Goal: Task Accomplishment & Management: Use online tool/utility

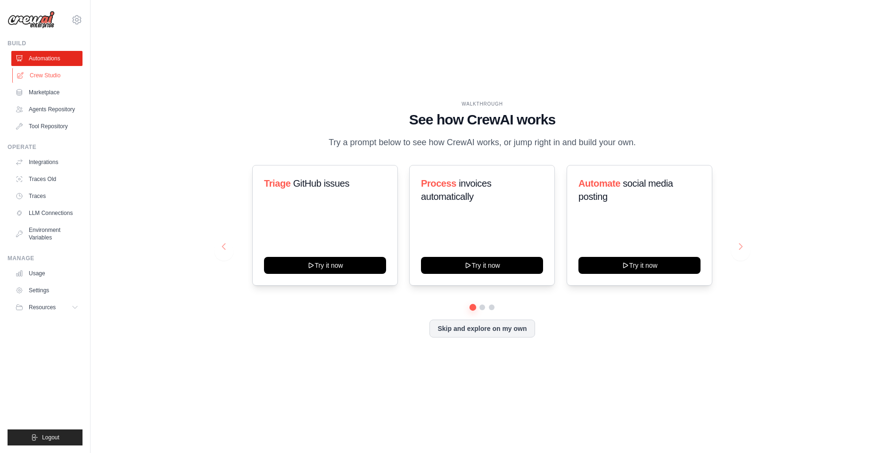
click at [51, 77] on link "Crew Studio" at bounding box center [47, 75] width 71 height 15
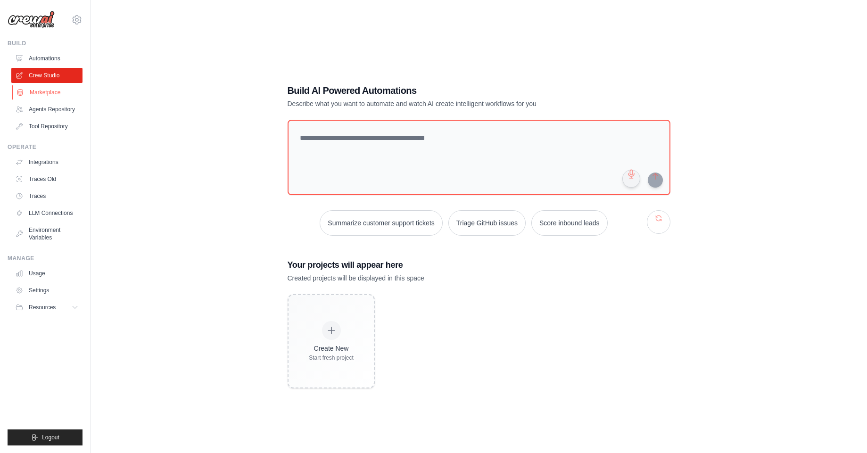
click at [51, 92] on link "Marketplace" at bounding box center [47, 92] width 71 height 15
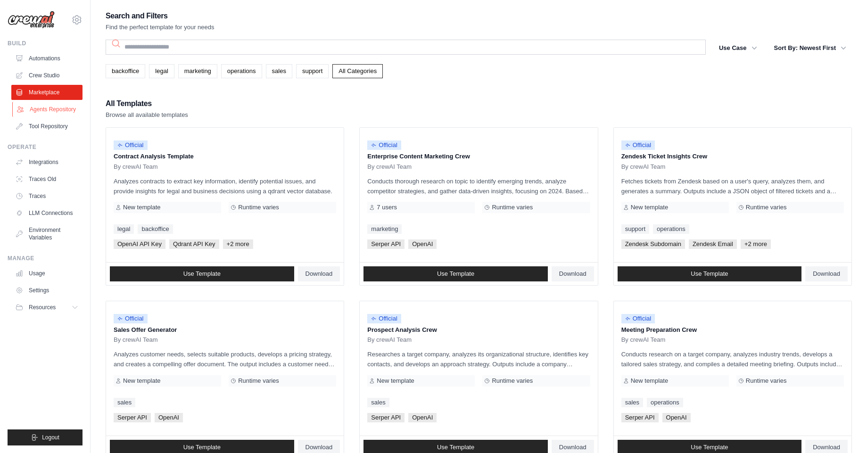
click at [54, 107] on link "Agents Repository" at bounding box center [47, 109] width 71 height 15
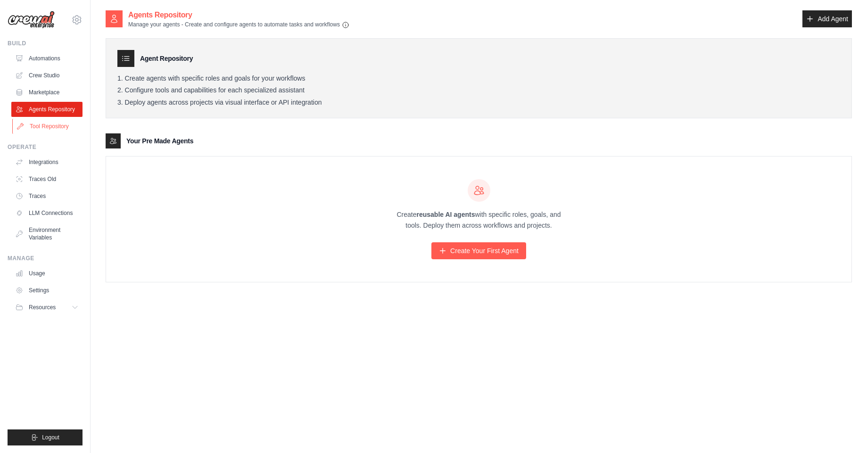
click at [56, 127] on link "Tool Repository" at bounding box center [47, 126] width 71 height 15
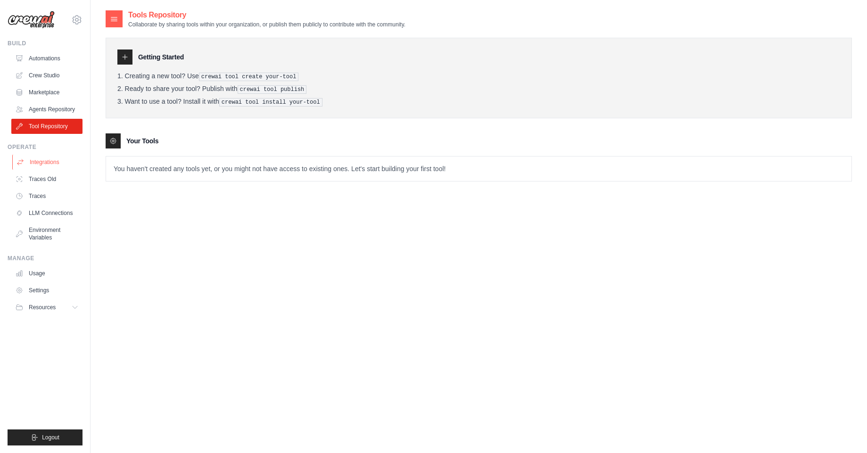
click at [52, 162] on link "Integrations" at bounding box center [47, 162] width 71 height 15
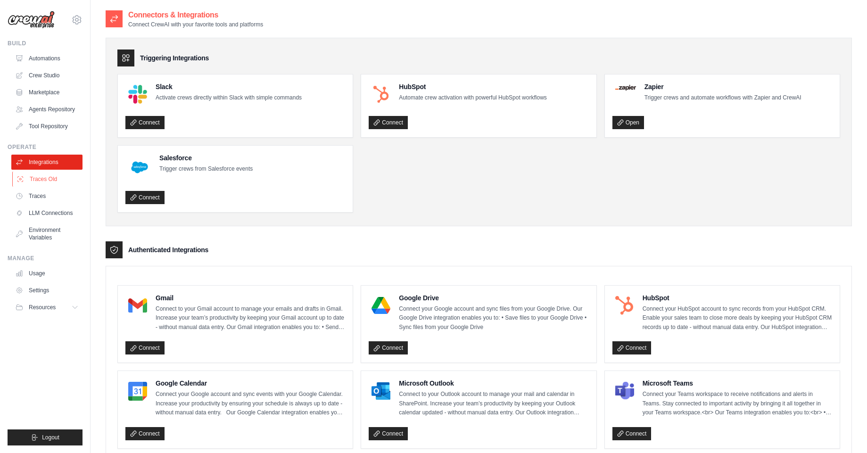
click at [52, 177] on link "Traces Old" at bounding box center [47, 179] width 71 height 15
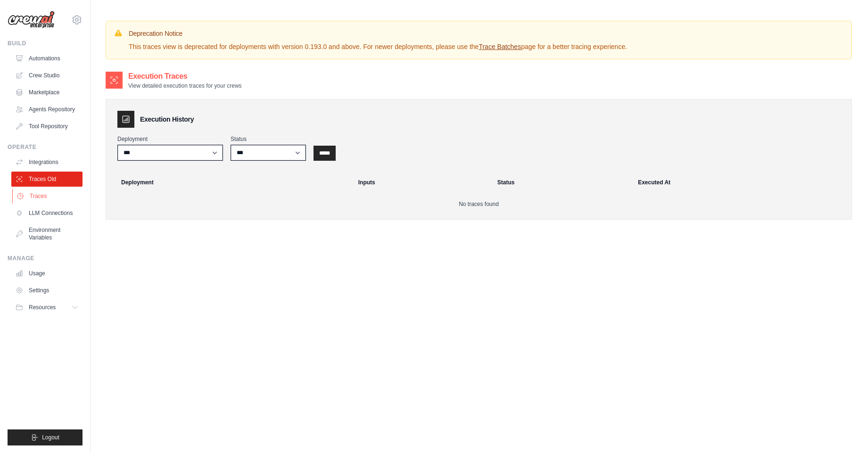
click at [48, 198] on link "Traces" at bounding box center [47, 196] width 71 height 15
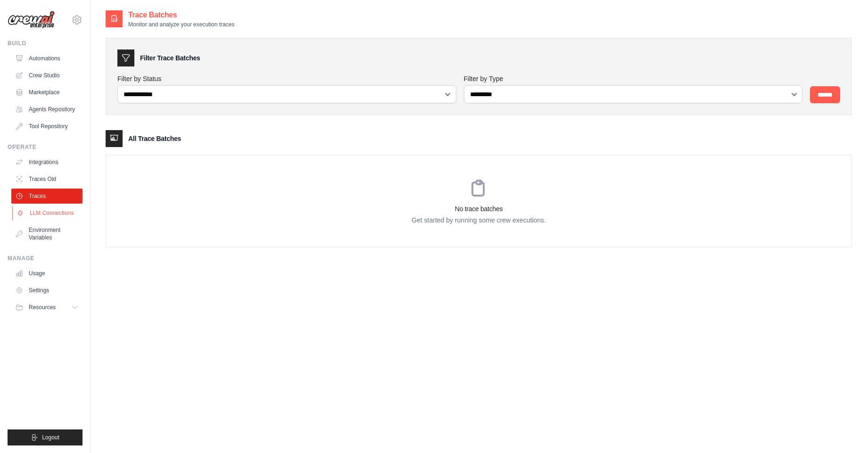
click at [60, 212] on link "LLM Connections" at bounding box center [47, 213] width 71 height 15
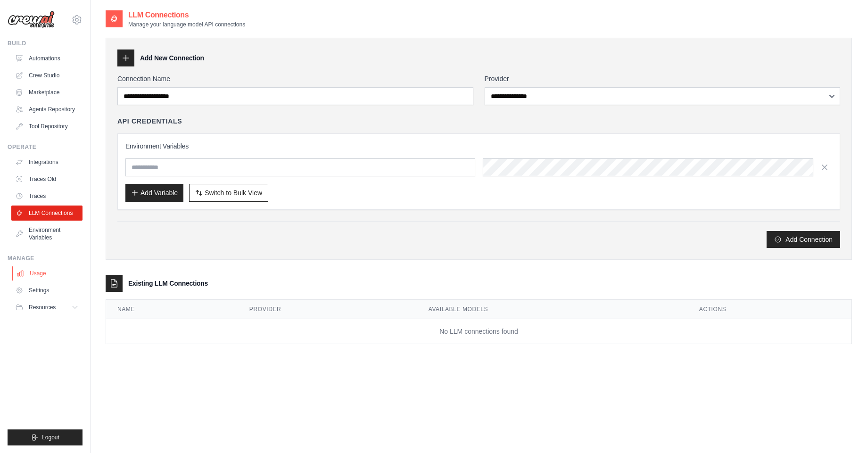
click at [27, 275] on link "Usage" at bounding box center [47, 273] width 71 height 15
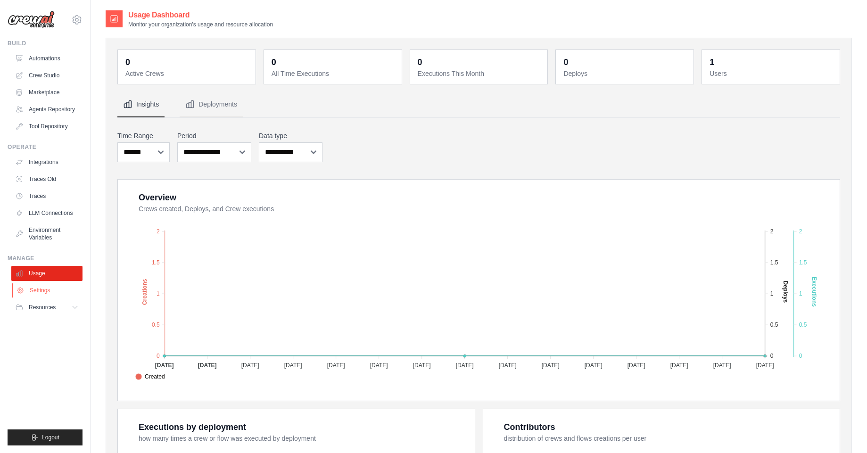
click at [37, 291] on link "Settings" at bounding box center [47, 290] width 71 height 15
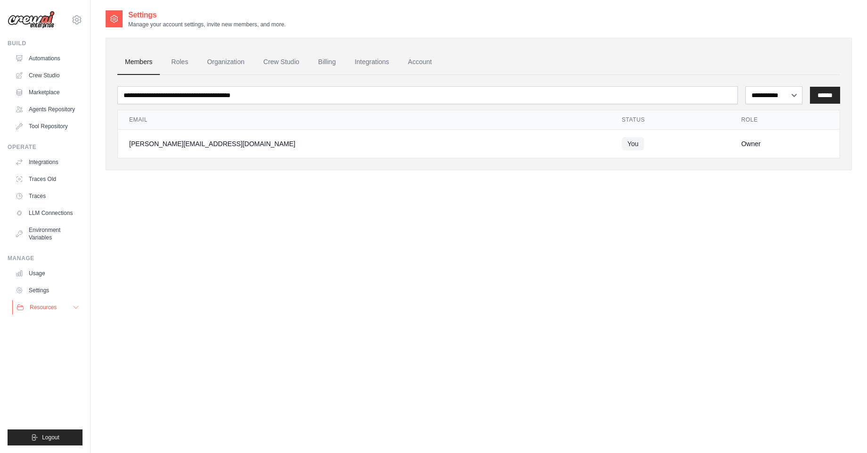
click at [47, 310] on span "Resources" at bounding box center [43, 308] width 27 height 8
click at [39, 339] on span "GitHub" at bounding box center [41, 339] width 17 height 8
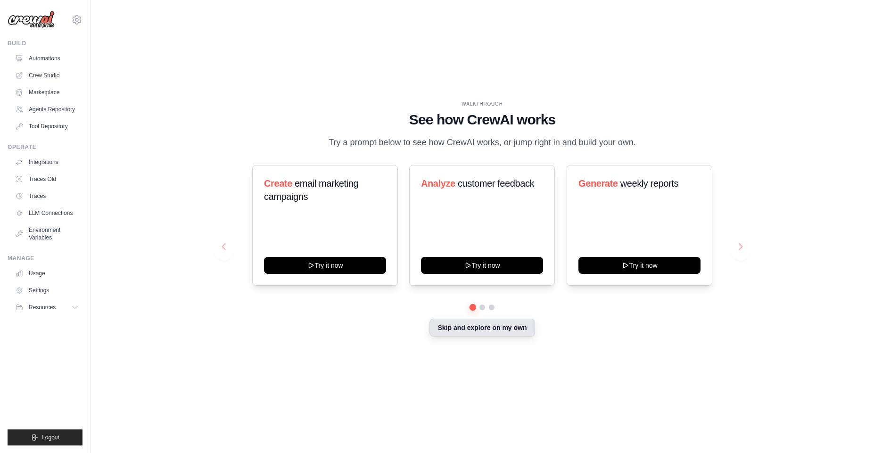
click at [464, 330] on button "Skip and explore on my own" at bounding box center [482, 328] width 105 height 18
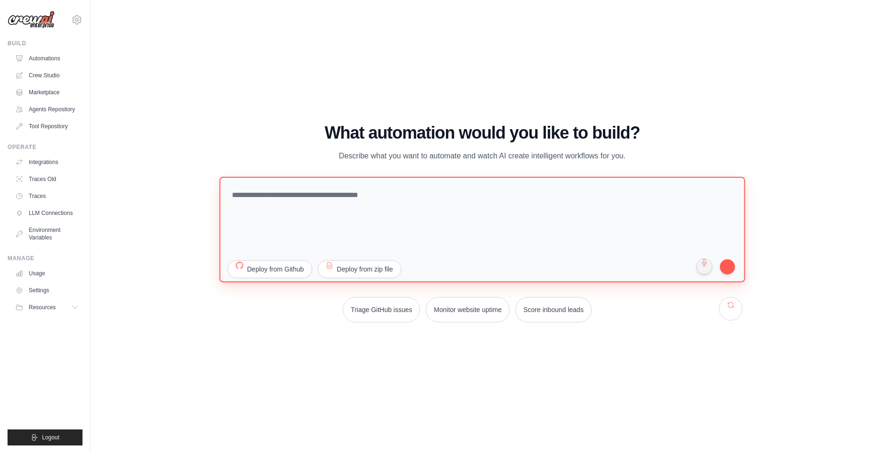
click at [382, 200] on textarea at bounding box center [482, 229] width 526 height 106
click at [483, 219] on textarea at bounding box center [482, 229] width 526 height 106
click at [288, 195] on textarea "**********" at bounding box center [482, 229] width 526 height 106
click at [494, 193] on textarea "**********" at bounding box center [482, 229] width 526 height 106
paste textarea "**********"
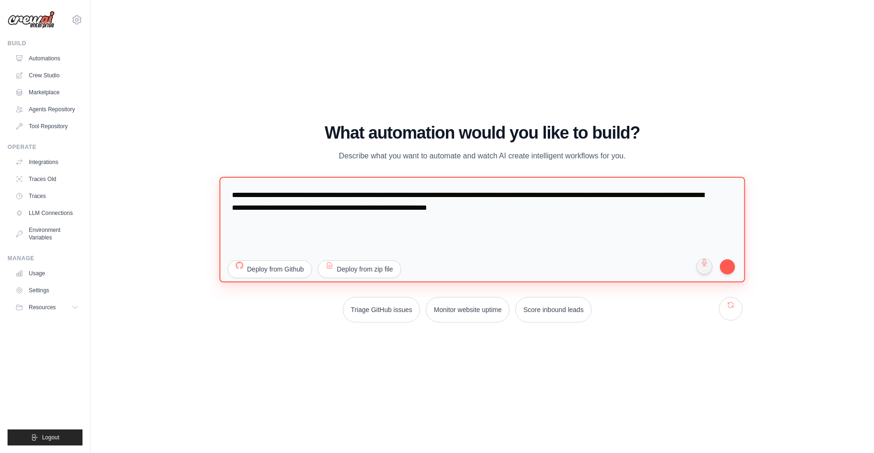
drag, startPoint x: 493, startPoint y: 210, endPoint x: 562, endPoint y: 212, distance: 69.4
click at [562, 212] on textarea "**********" at bounding box center [482, 229] width 526 height 106
paste textarea "**********"
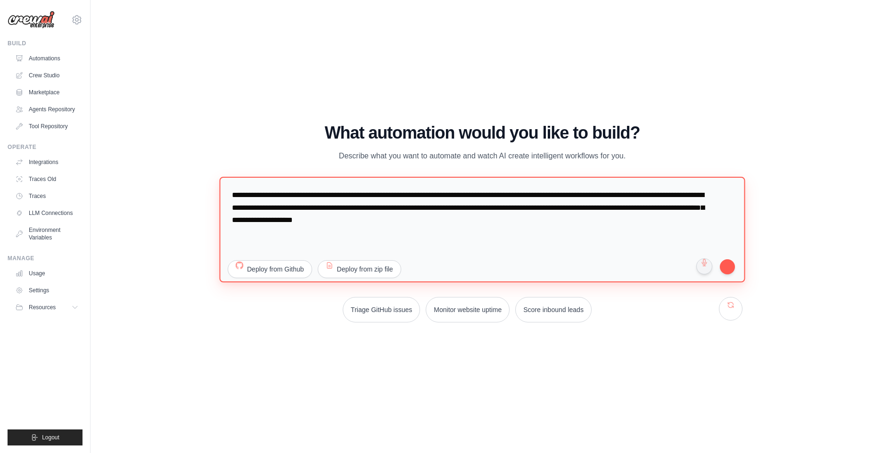
paste textarea "**********"
type textarea "**********"
click at [577, 203] on textarea "**********" at bounding box center [482, 229] width 526 height 106
click at [567, 230] on textarea "**********" at bounding box center [482, 229] width 526 height 106
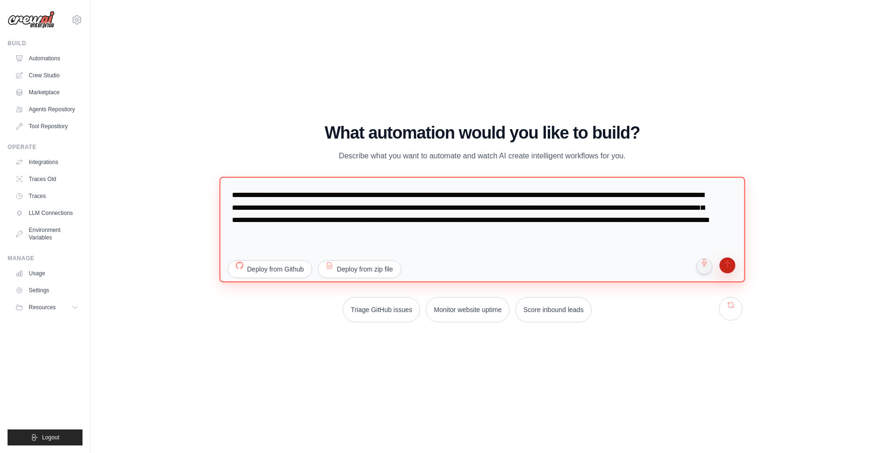
type textarea "**********"
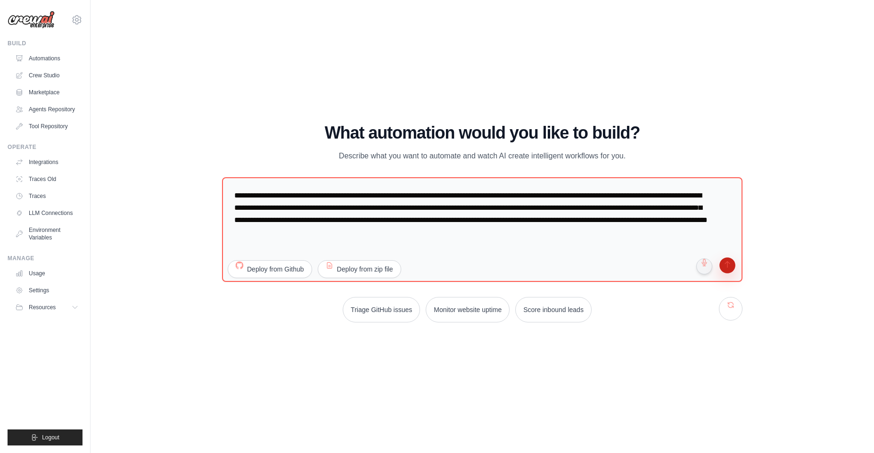
click at [726, 268] on button "submit" at bounding box center [728, 266] width 18 height 18
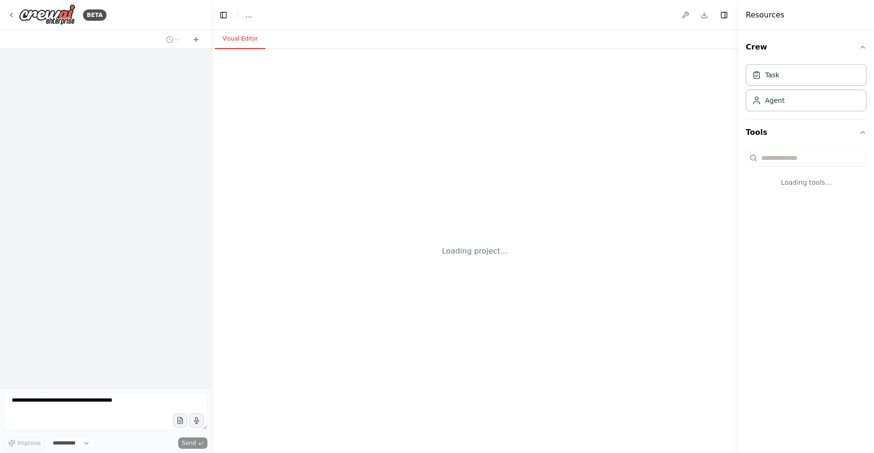
select select "****"
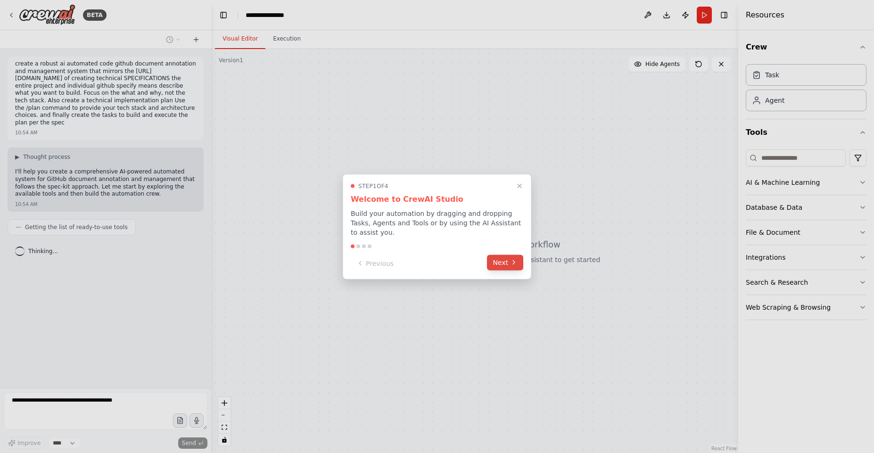
click at [505, 260] on button "Next" at bounding box center [505, 263] width 36 height 16
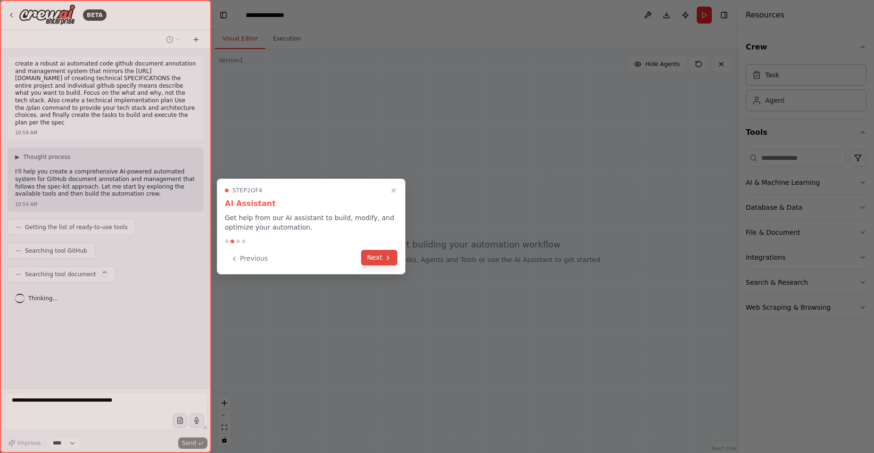
click at [381, 259] on button "Next" at bounding box center [379, 258] width 36 height 16
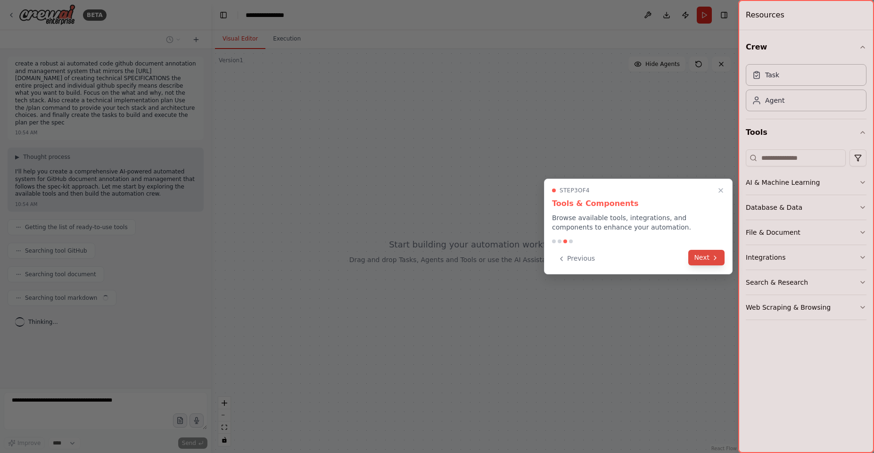
click at [699, 261] on button "Next" at bounding box center [707, 258] width 36 height 16
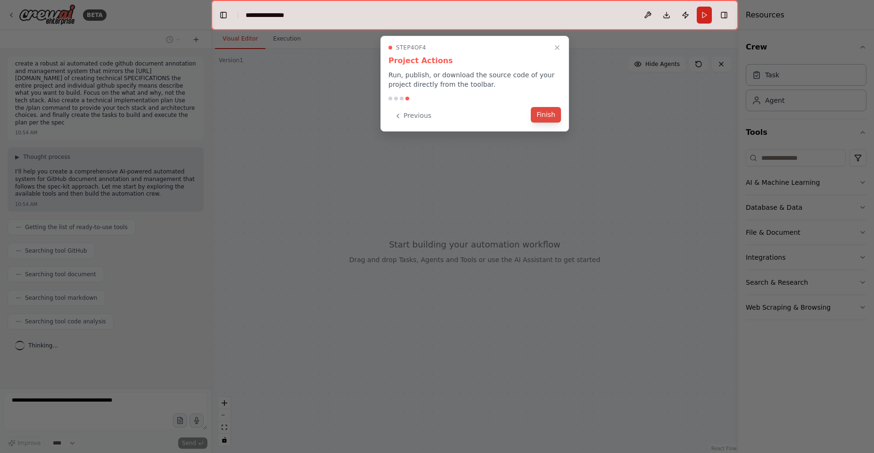
click at [541, 116] on button "Finish" at bounding box center [546, 115] width 30 height 16
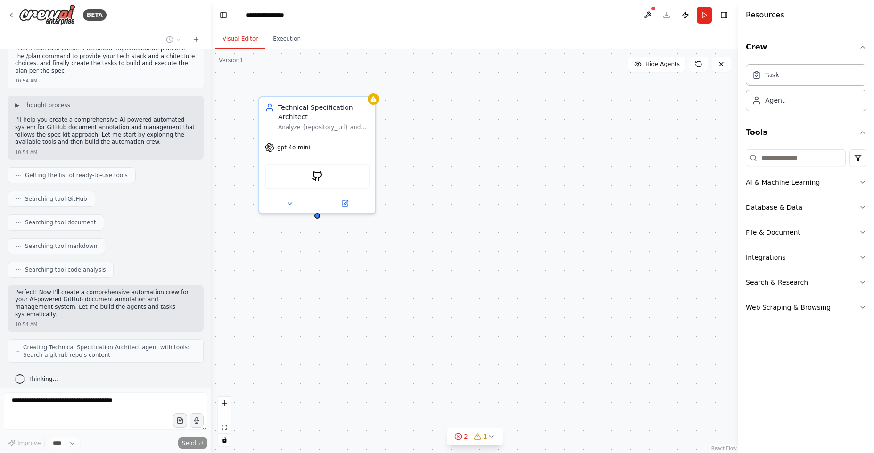
scroll to position [83, 0]
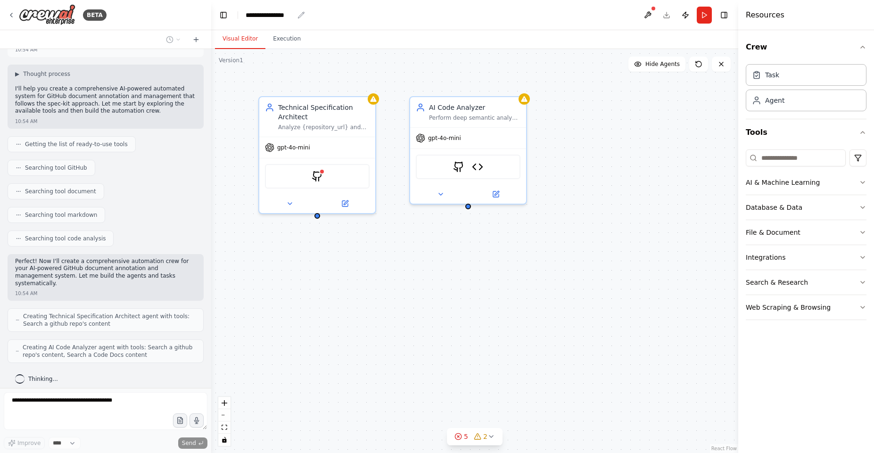
click at [264, 13] on div "**********" at bounding box center [270, 14] width 48 height 9
click at [299, 15] on div "**********" at bounding box center [281, 14] width 71 height 9
drag, startPoint x: 299, startPoint y: 15, endPoint x: 240, endPoint y: 17, distance: 60.0
click at [240, 17] on header "**********" at bounding box center [474, 15] width 527 height 30
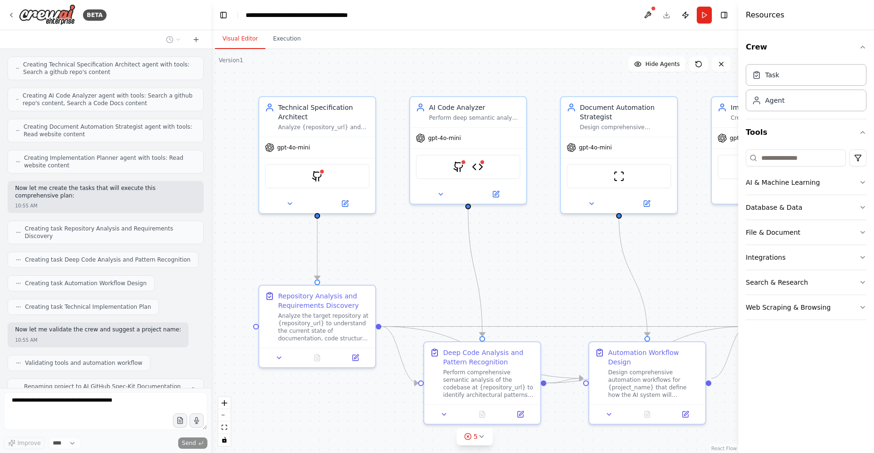
scroll to position [366, 0]
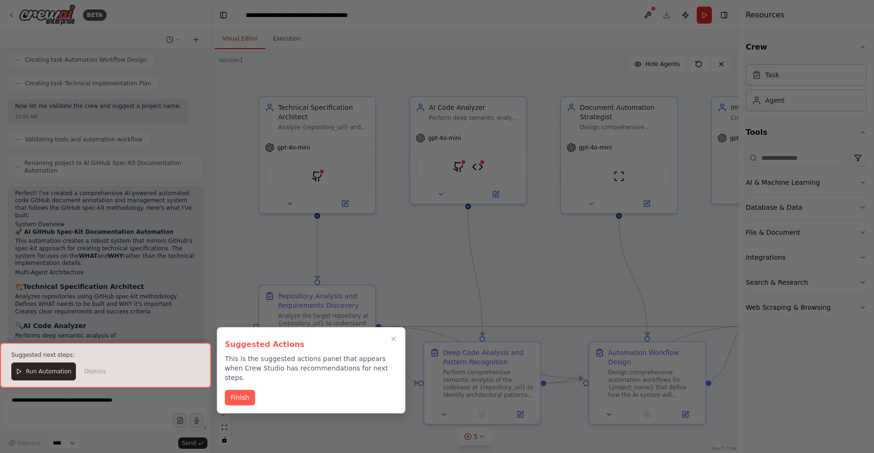
click at [368, 78] on div at bounding box center [437, 226] width 874 height 453
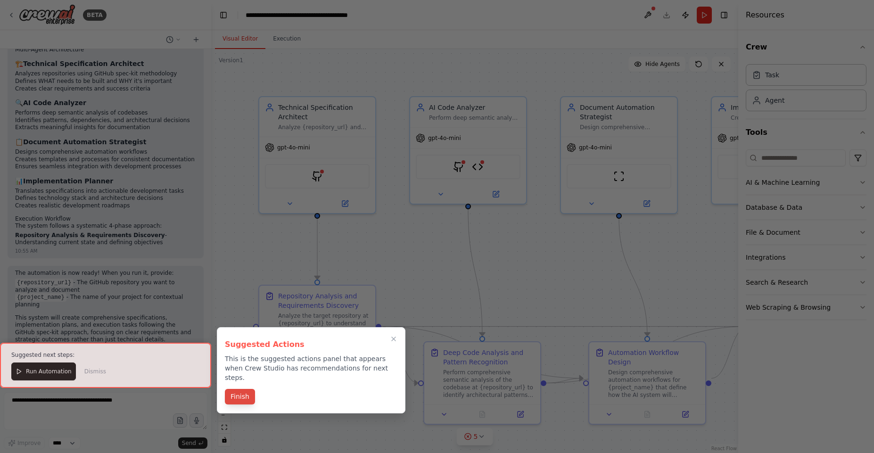
click at [249, 390] on button "Finish" at bounding box center [240, 397] width 30 height 16
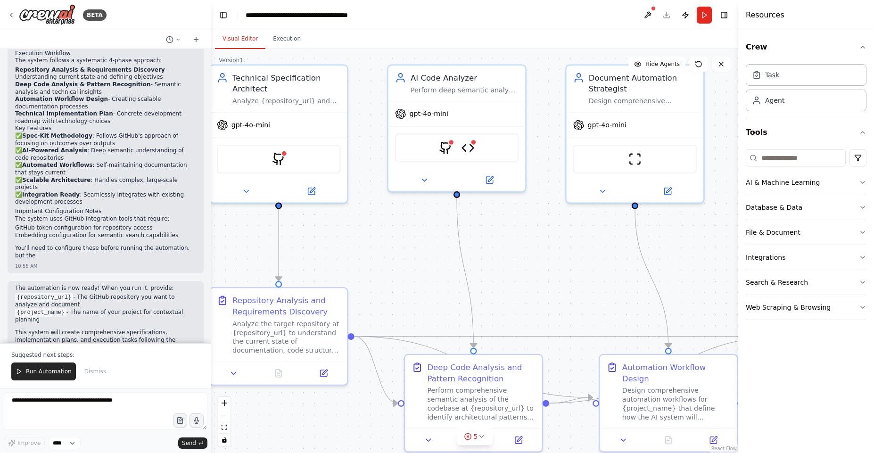
scroll to position [955, 0]
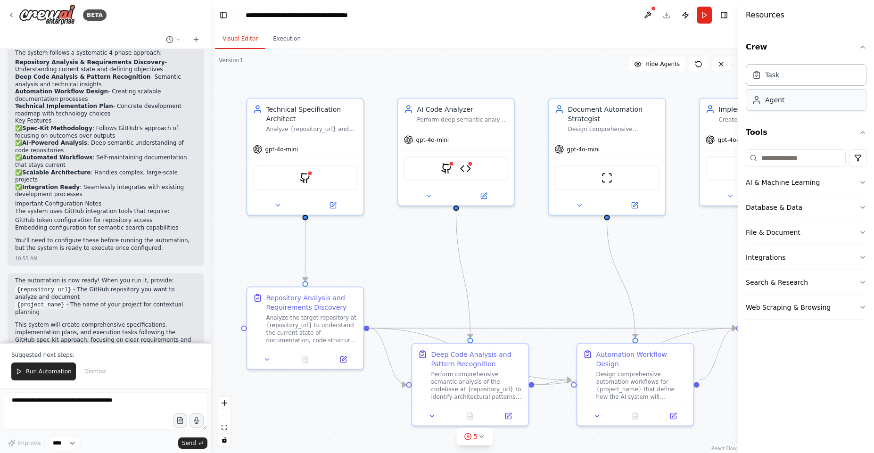
click at [773, 98] on div "Agent" at bounding box center [774, 99] width 19 height 9
click at [56, 373] on span "Run Automation" at bounding box center [49, 372] width 46 height 8
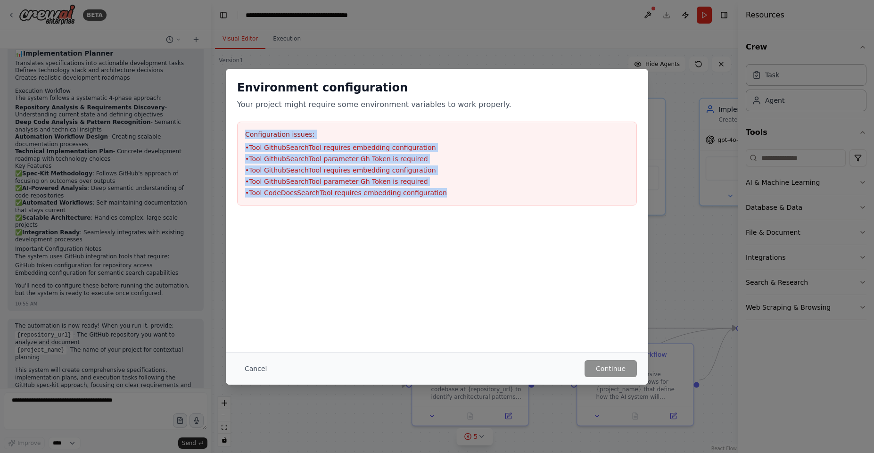
drag, startPoint x: 445, startPoint y: 193, endPoint x: 232, endPoint y: 124, distance: 224.2
click at [232, 124] on div "Environment configuration Your project might require some environment variables…" at bounding box center [437, 143] width 423 height 148
copy div "Configuration issues: • Tool GithubSearchTool requires embedding configuration …"
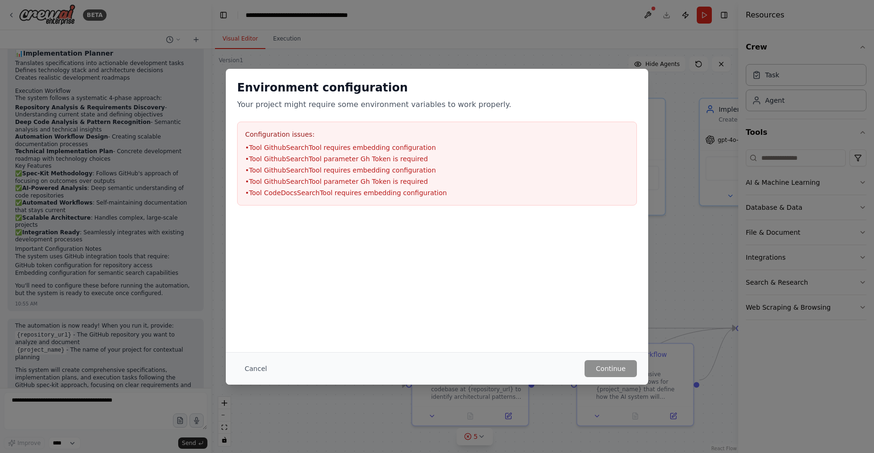
click at [606, 379] on div "Cancel Continue" at bounding box center [437, 368] width 423 height 33
click at [569, 321] on div "Environment configuration Your project might require some environment variables…" at bounding box center [437, 210] width 423 height 283
click at [247, 367] on button "Cancel" at bounding box center [255, 368] width 37 height 17
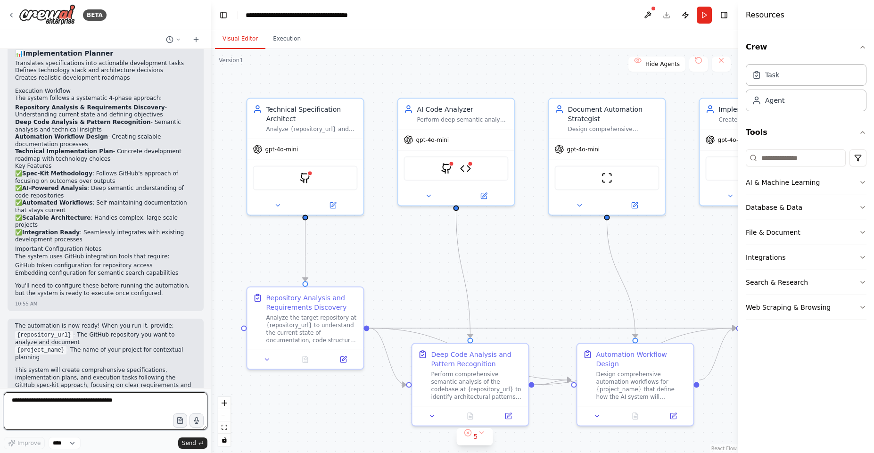
click at [113, 413] on textarea at bounding box center [106, 411] width 204 height 38
paste textarea "**********"
type textarea "**********"
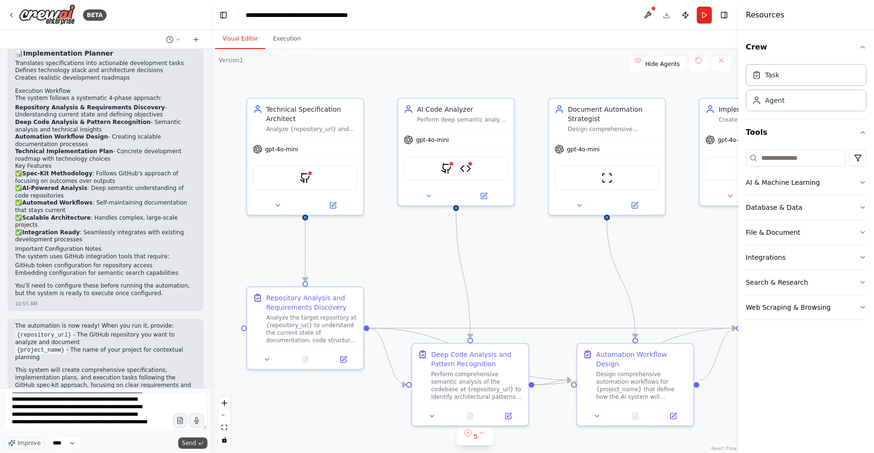
click at [191, 443] on span "Send" at bounding box center [189, 444] width 14 height 8
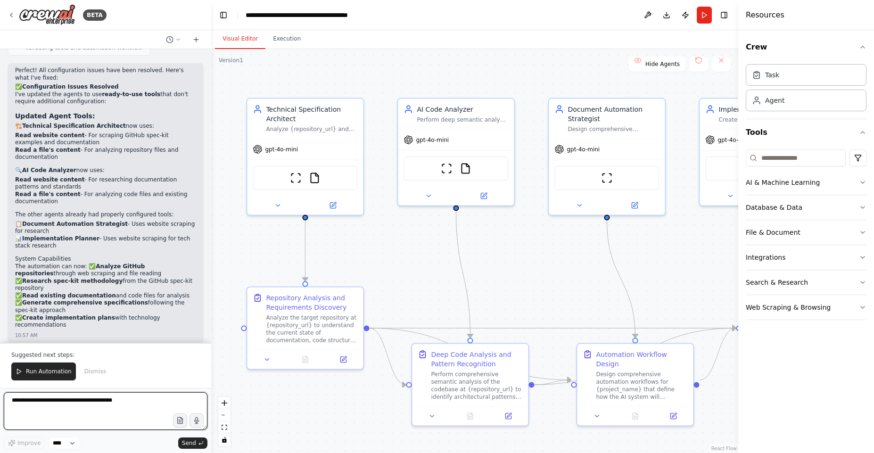
scroll to position [1675, 0]
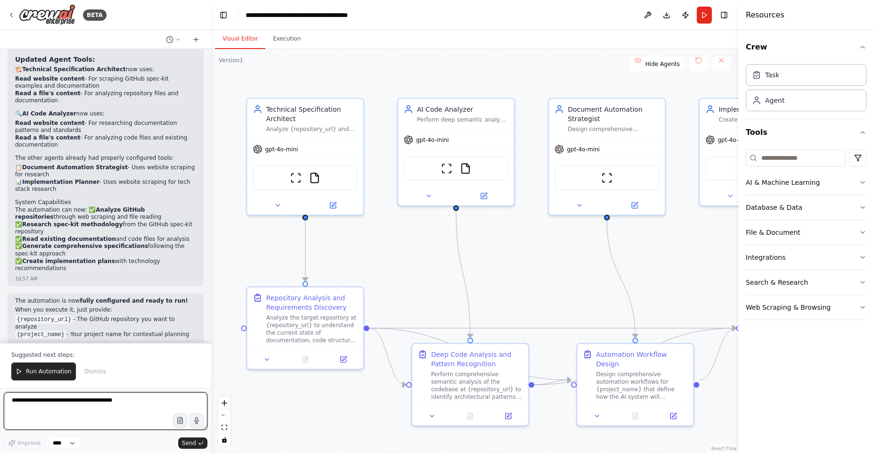
click at [95, 408] on textarea at bounding box center [106, 411] width 204 height 38
type textarea "**********"
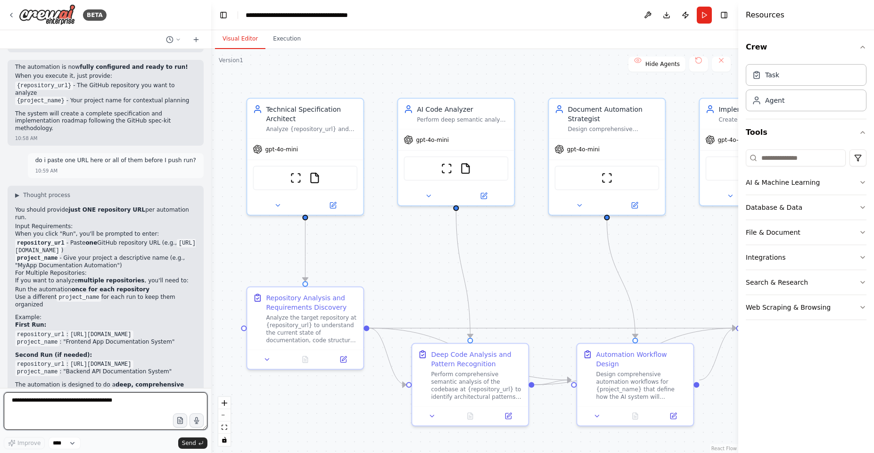
scroll to position [1926, 0]
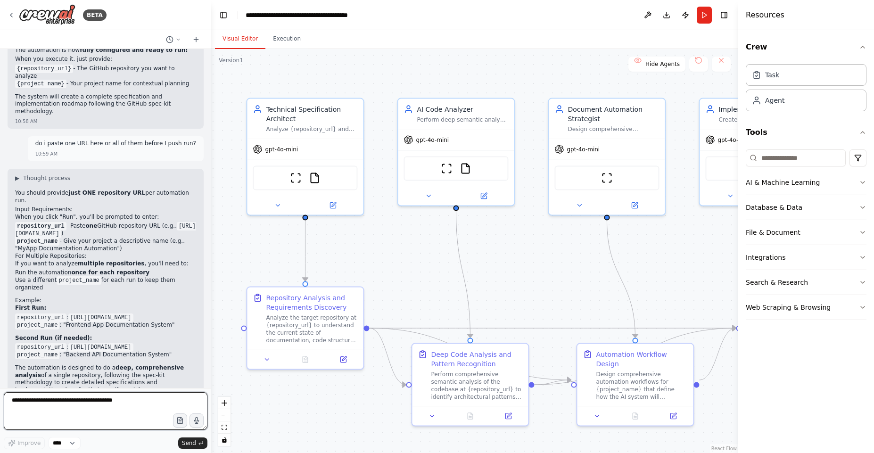
click at [97, 409] on textarea at bounding box center [106, 411] width 204 height 38
type textarea "**********"
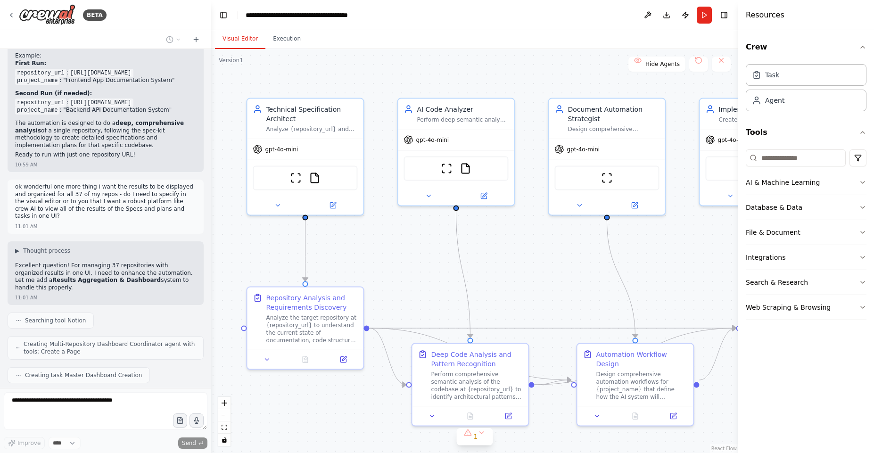
scroll to position [2194, 0]
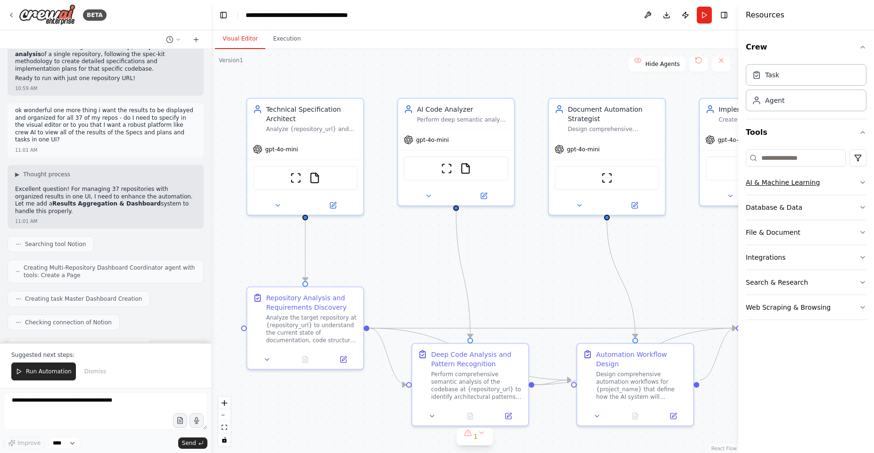
click at [864, 180] on icon "button" at bounding box center [863, 183] width 8 height 8
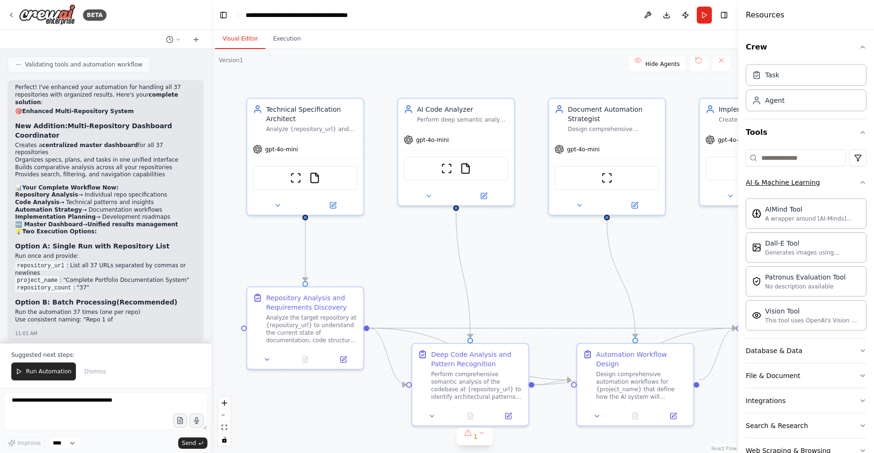
click at [864, 180] on div "Crew Task Agent Tools AI & Machine Learning AIMind Tool A wrapper around [AI-Mi…" at bounding box center [807, 241] width 136 height 423
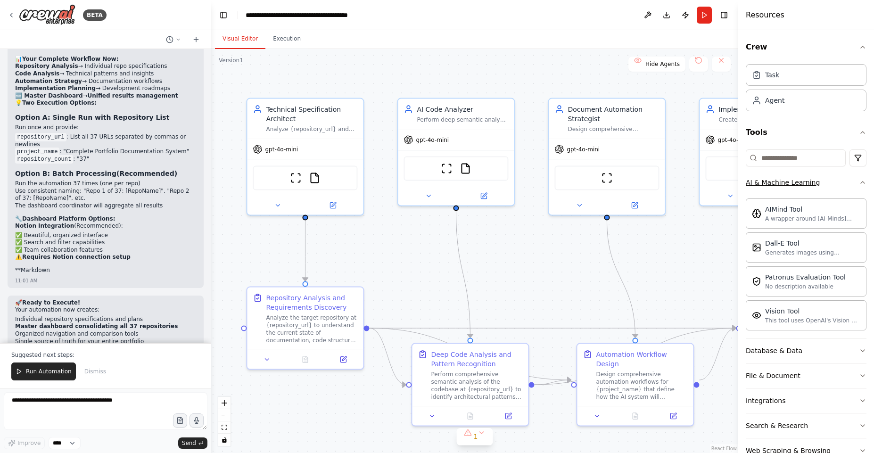
click at [859, 182] on icon "button" at bounding box center [863, 183] width 8 height 8
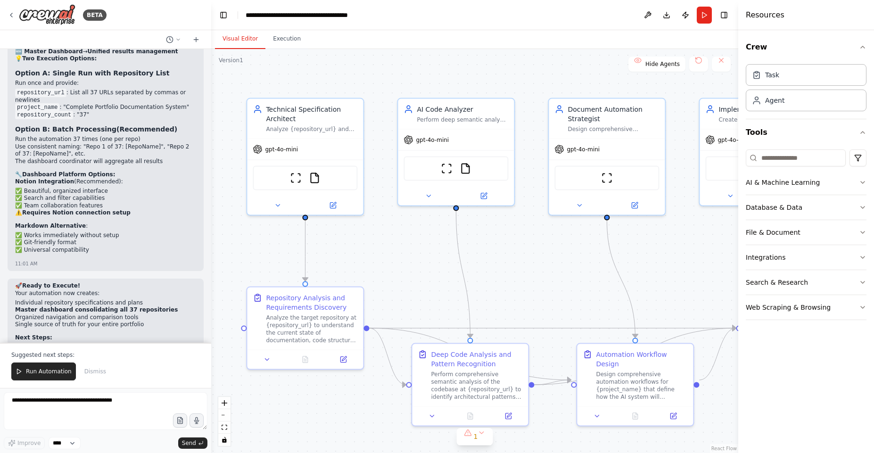
scroll to position [2709, 0]
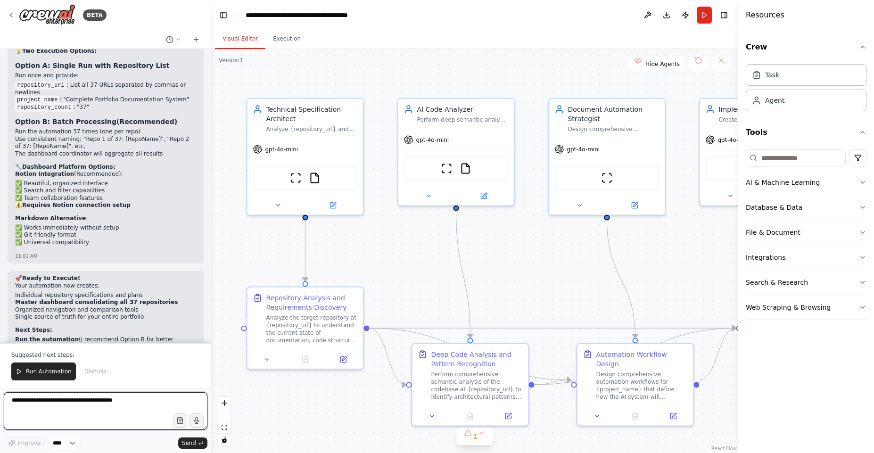
click at [99, 407] on textarea at bounding box center [106, 411] width 204 height 38
type textarea "**********"
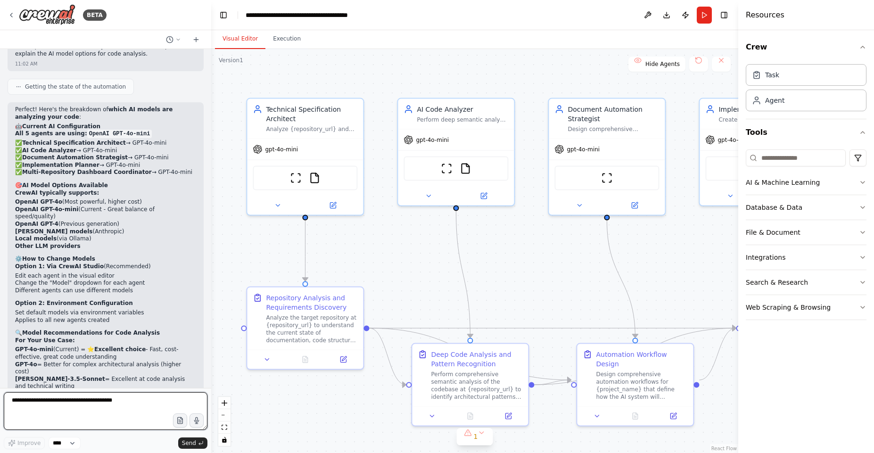
scroll to position [3157, 0]
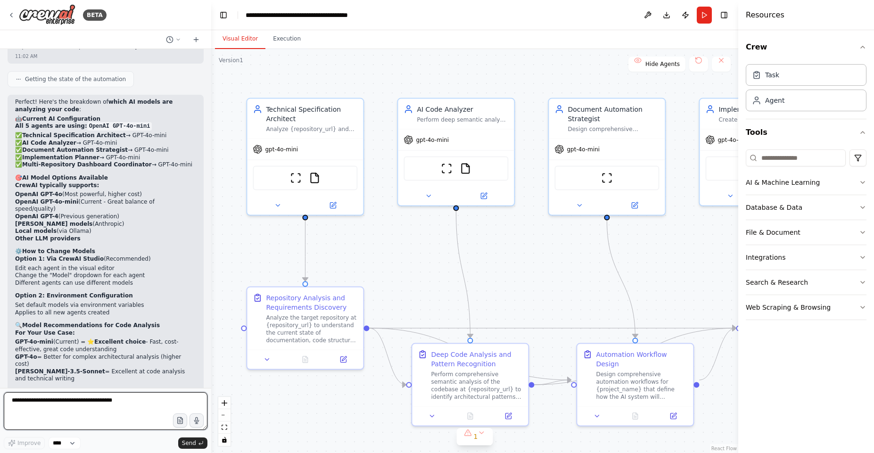
click at [91, 408] on textarea at bounding box center [106, 411] width 204 height 38
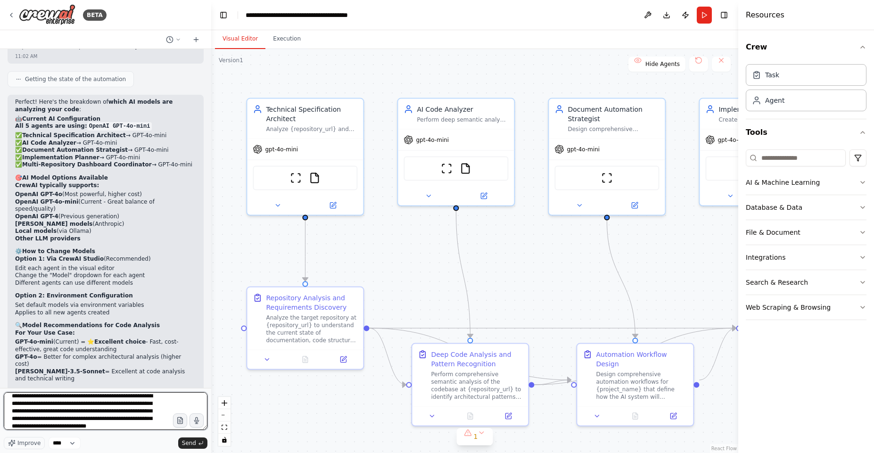
scroll to position [12, 0]
type textarea "**********"
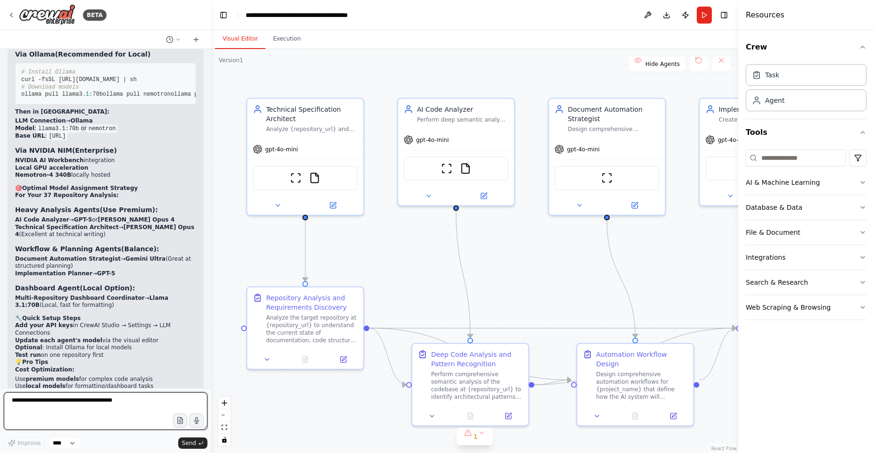
scroll to position [3983, 0]
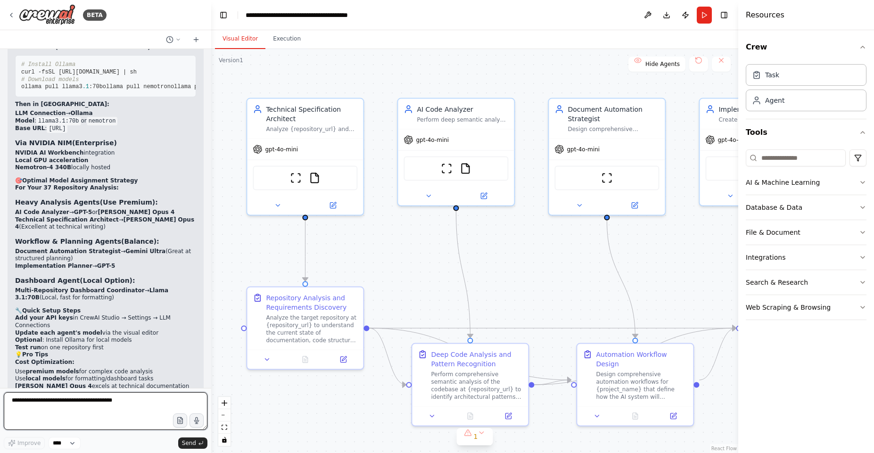
click at [92, 403] on textarea at bounding box center [106, 411] width 204 height 38
type textarea "*"
type textarea "**********"
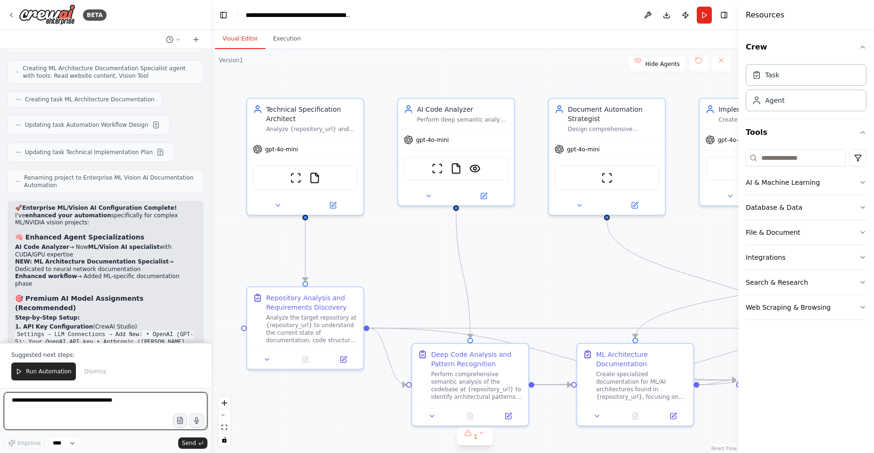
scroll to position [4546, 0]
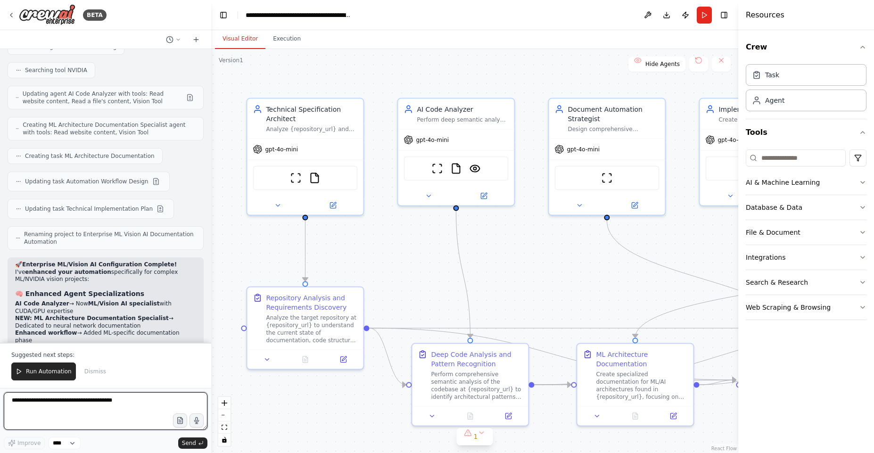
click at [89, 415] on textarea at bounding box center [106, 411] width 204 height 38
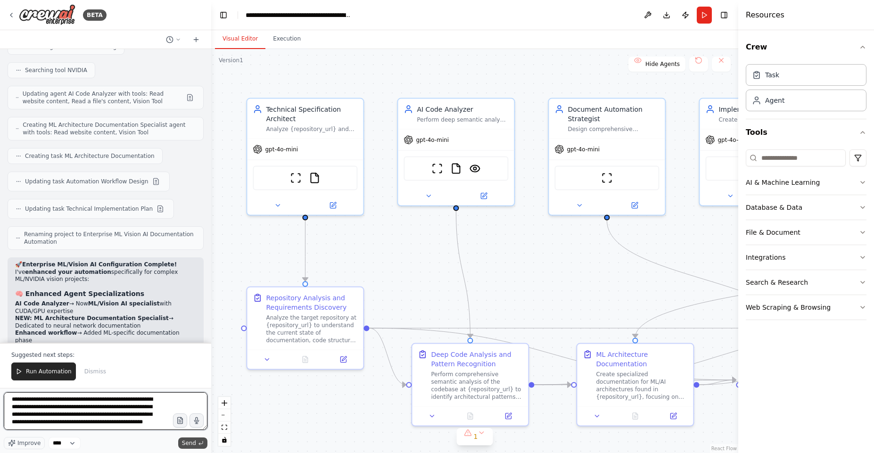
type textarea "**********"
click at [190, 445] on span "Send" at bounding box center [189, 444] width 14 height 8
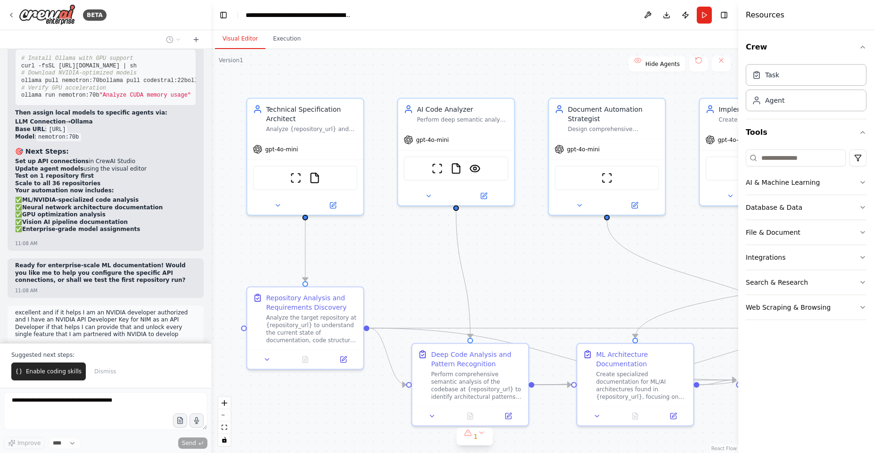
scroll to position [5077, 0]
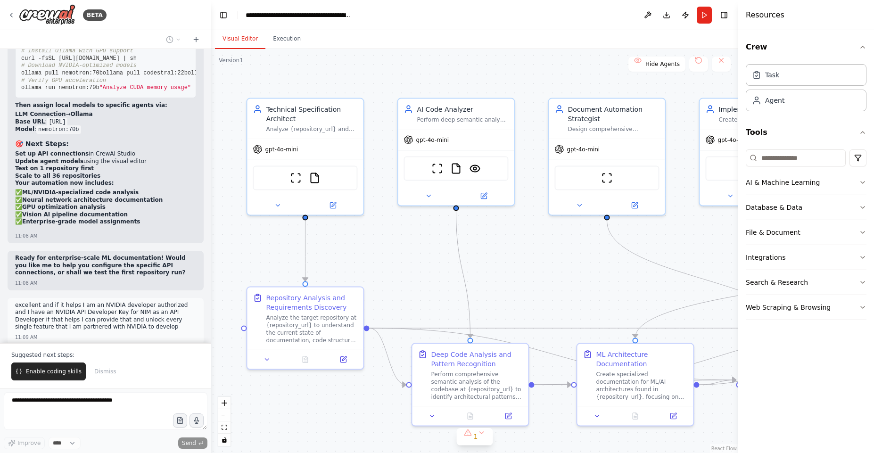
click at [56, 375] on span "Enable coding skills" at bounding box center [54, 372] width 56 height 8
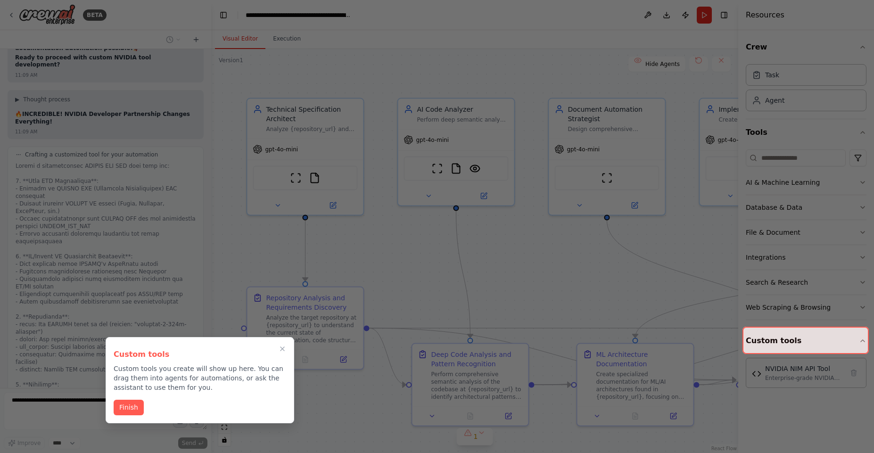
scroll to position [5864, 0]
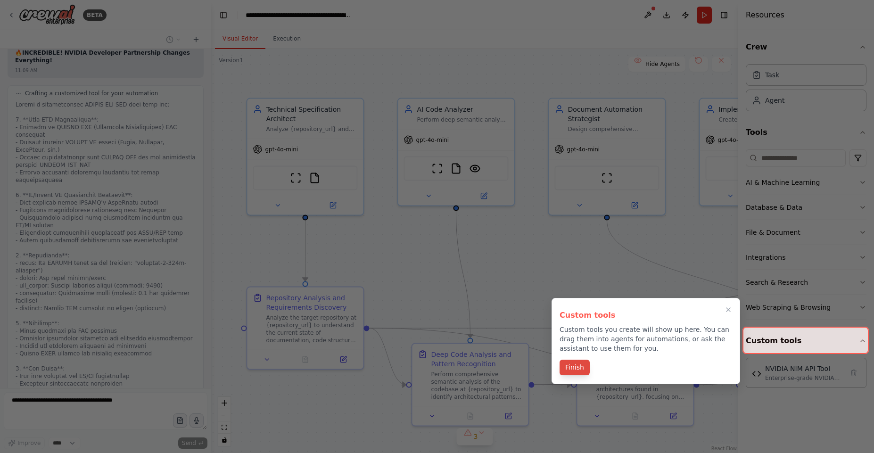
click at [566, 371] on button "Finish" at bounding box center [575, 368] width 30 height 16
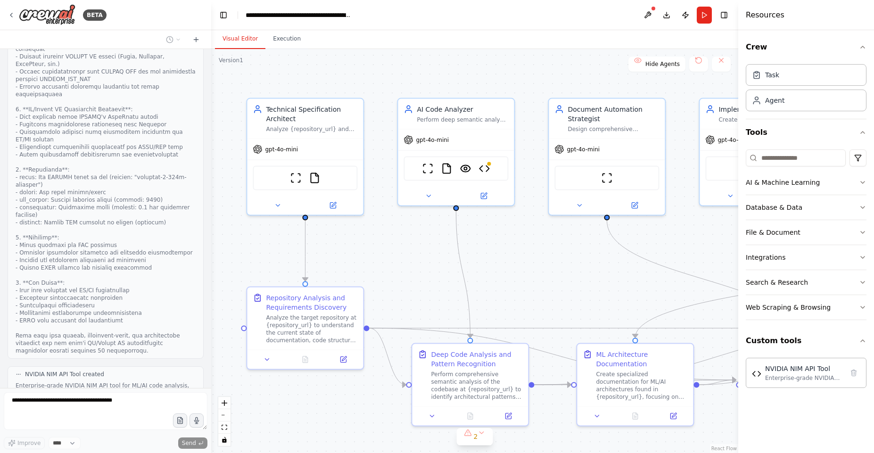
scroll to position [5973, 0]
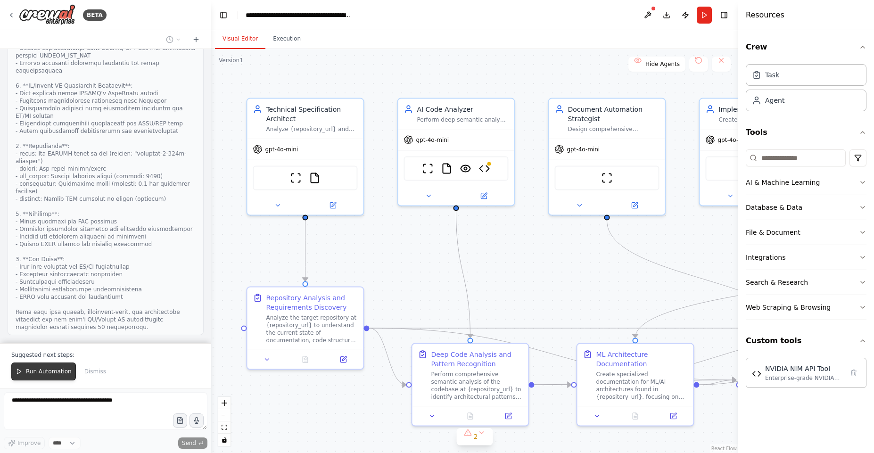
click at [56, 372] on span "Run Automation" at bounding box center [49, 372] width 46 height 8
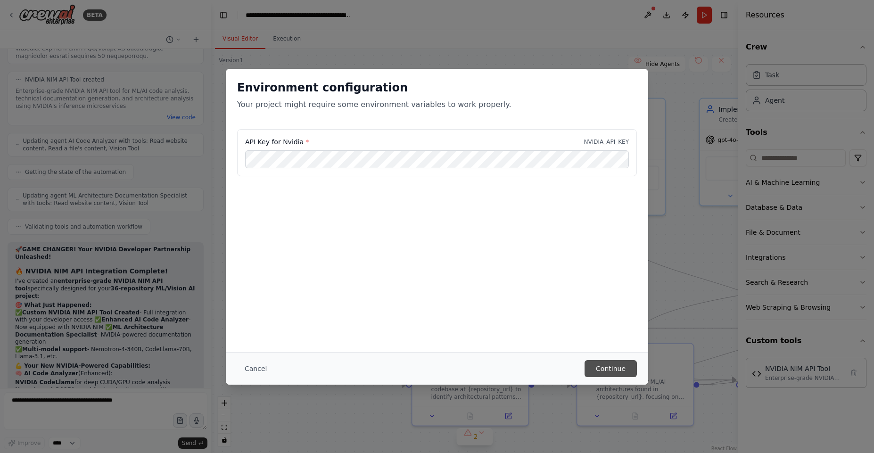
click at [612, 368] on button "Continue" at bounding box center [611, 368] width 52 height 17
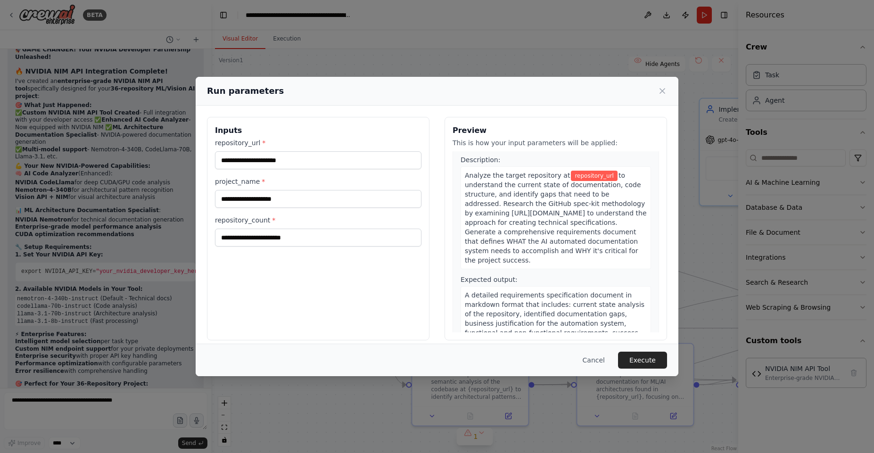
scroll to position [0, 0]
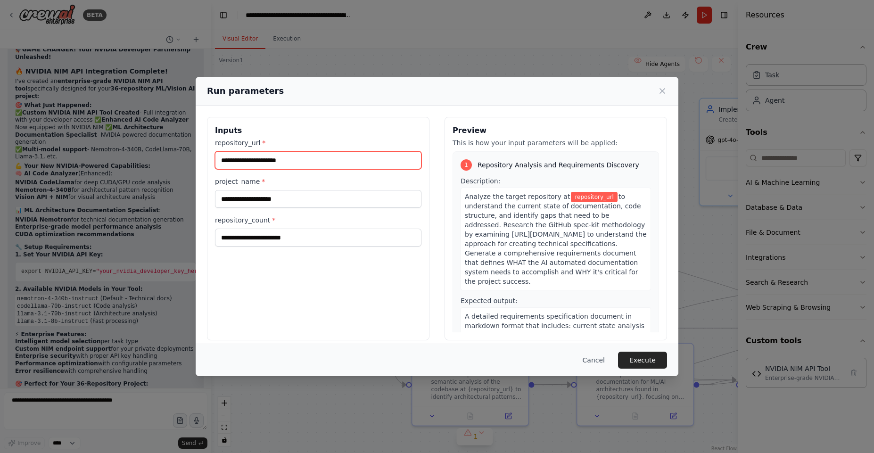
click at [314, 160] on input "repository_url *" at bounding box center [318, 160] width 207 height 18
paste input "**********"
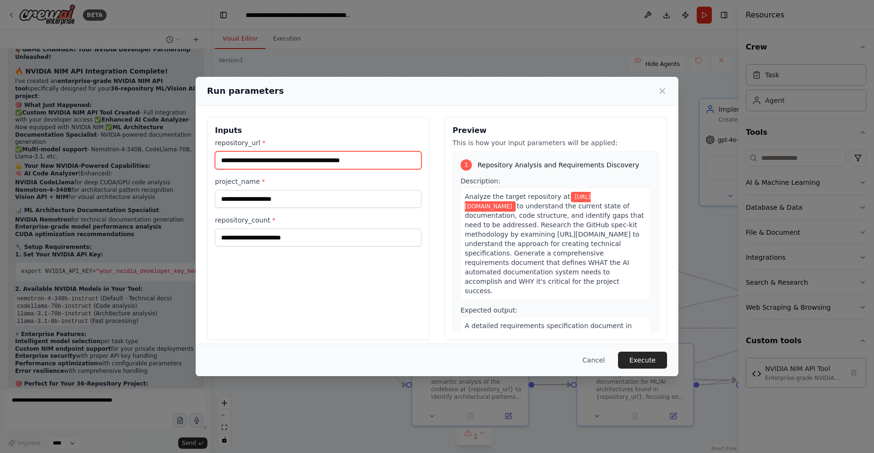
type input "**********"
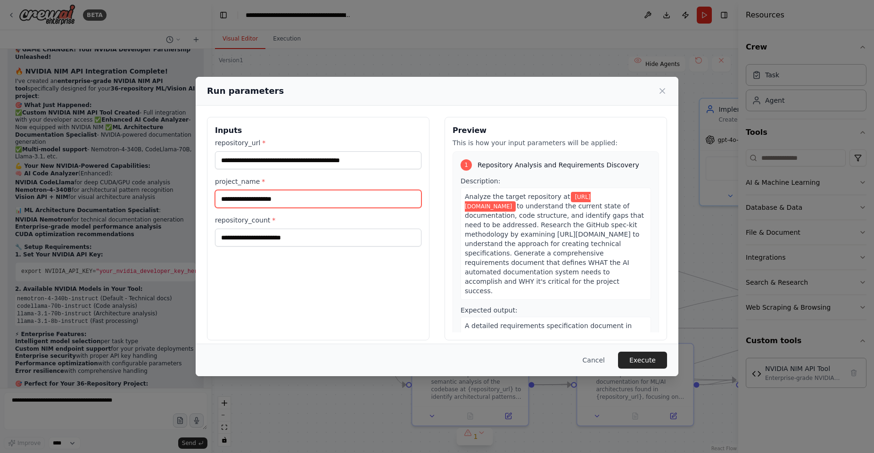
click at [304, 198] on input "project_name *" at bounding box center [318, 199] width 207 height 18
type input "**********"
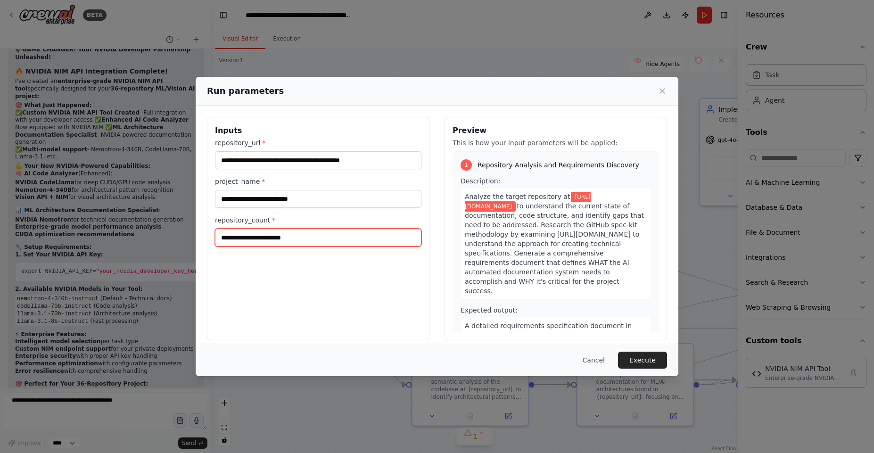
click at [311, 238] on input "repository_count *" at bounding box center [318, 238] width 207 height 18
click at [272, 219] on span "*" at bounding box center [273, 220] width 3 height 8
click at [271, 229] on input "repository_count *" at bounding box center [318, 238] width 207 height 18
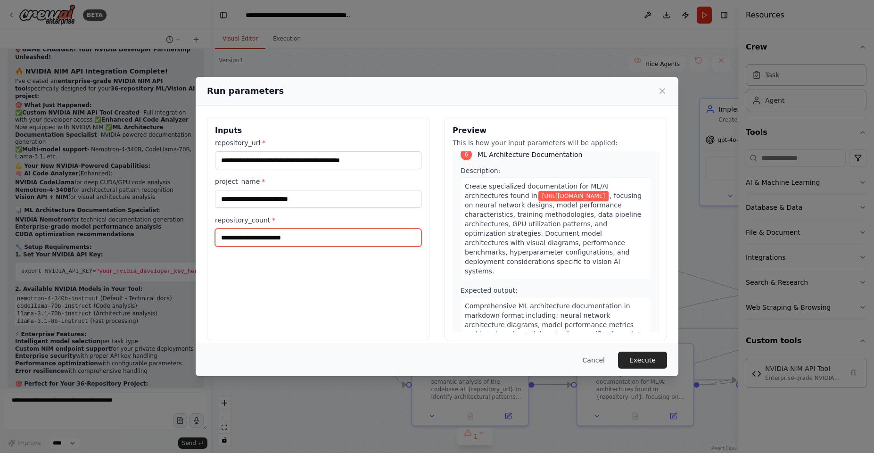
scroll to position [8, 0]
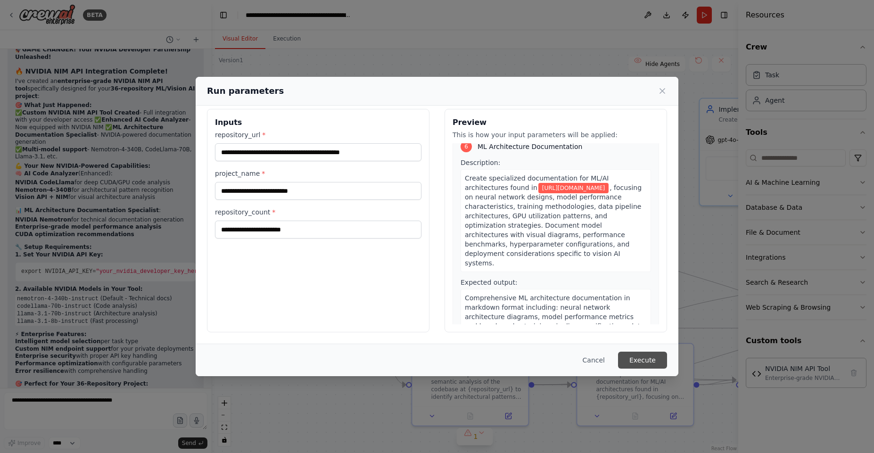
click at [636, 355] on button "Execute" at bounding box center [642, 360] width 49 height 17
click at [221, 246] on icon at bounding box center [219, 247] width 6 height 6
click at [217, 249] on icon at bounding box center [219, 247] width 8 height 8
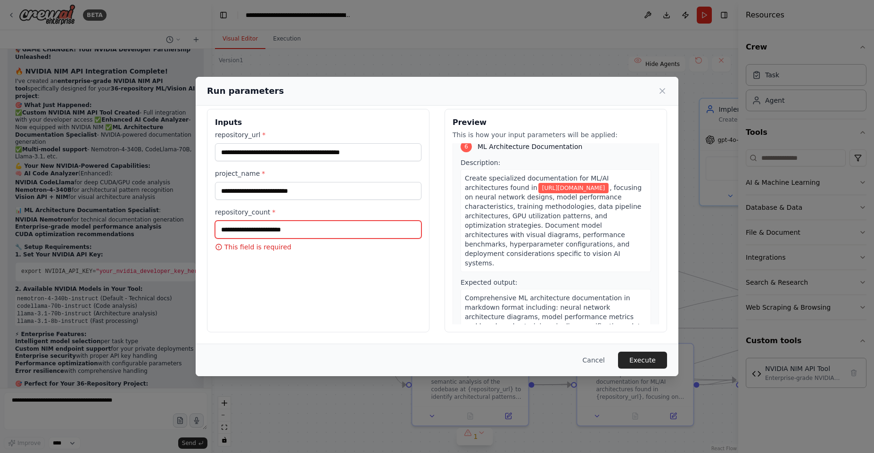
click at [276, 230] on input "repository_count *" at bounding box center [318, 230] width 207 height 18
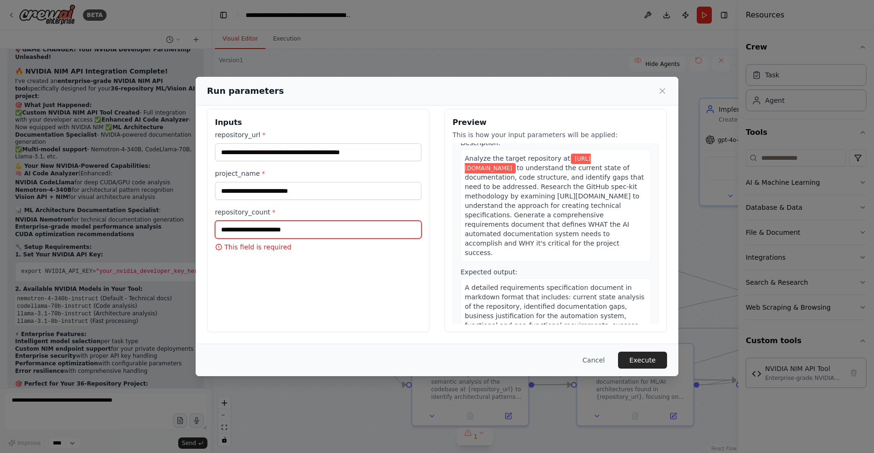
scroll to position [0, 0]
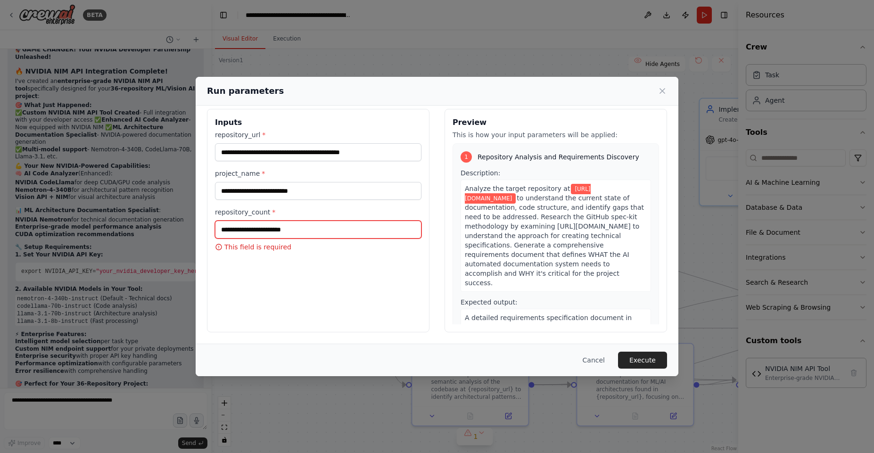
click at [311, 231] on input "repository_count *" at bounding box center [318, 230] width 207 height 18
type input "**"
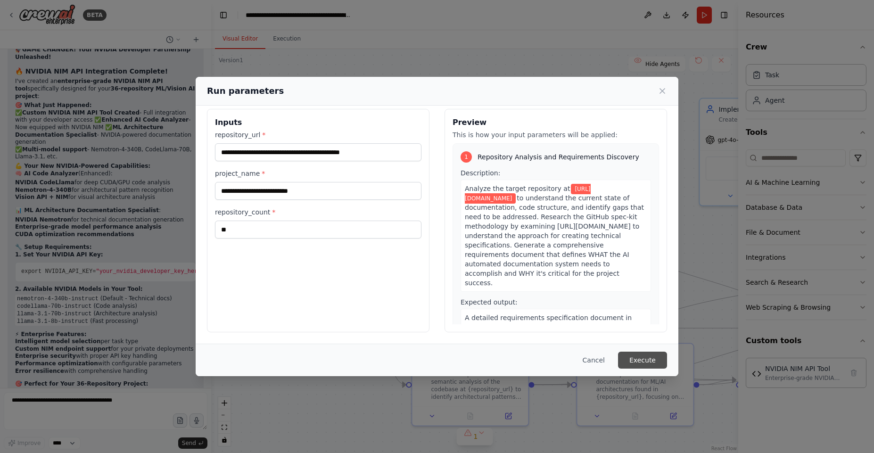
click at [658, 363] on button "Execute" at bounding box center [642, 360] width 49 height 17
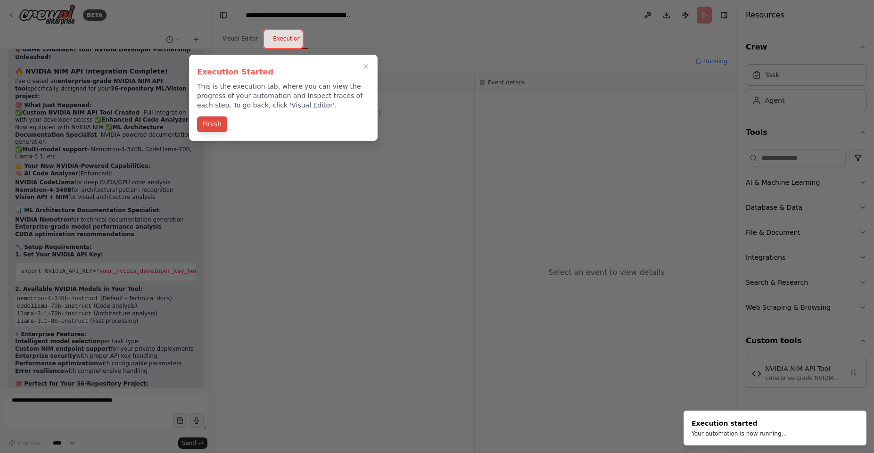
click at [215, 125] on button "Finish" at bounding box center [212, 124] width 30 height 16
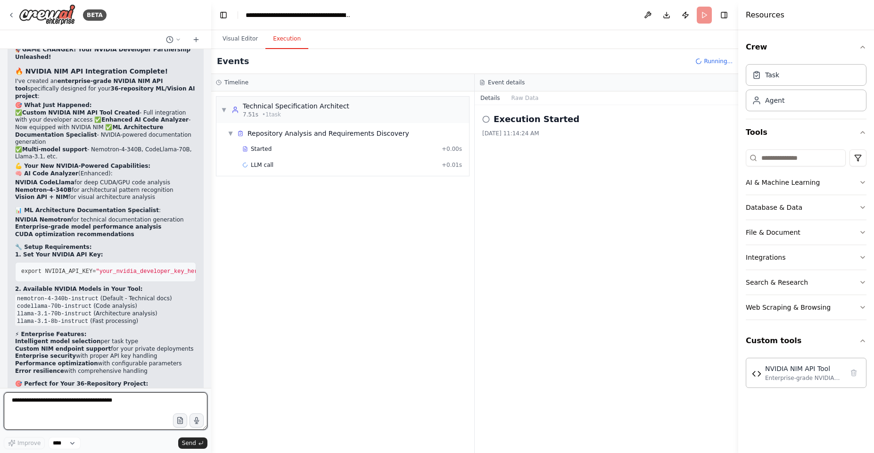
click at [116, 407] on textarea at bounding box center [106, 411] width 204 height 38
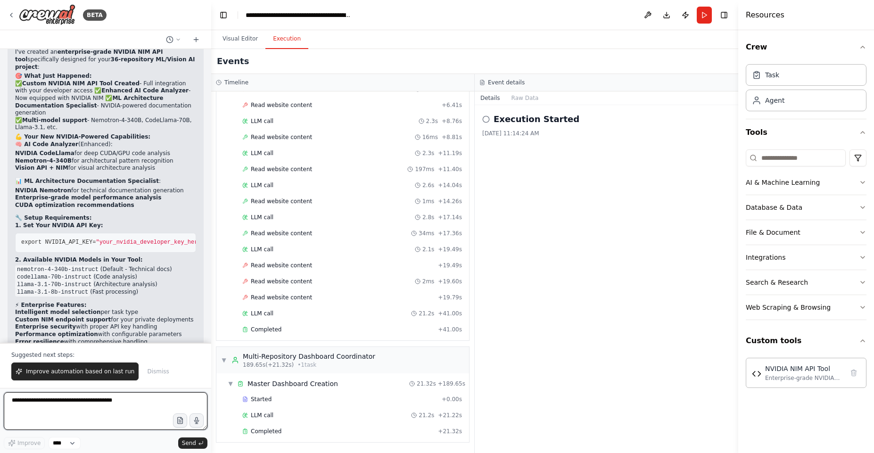
scroll to position [6490, 0]
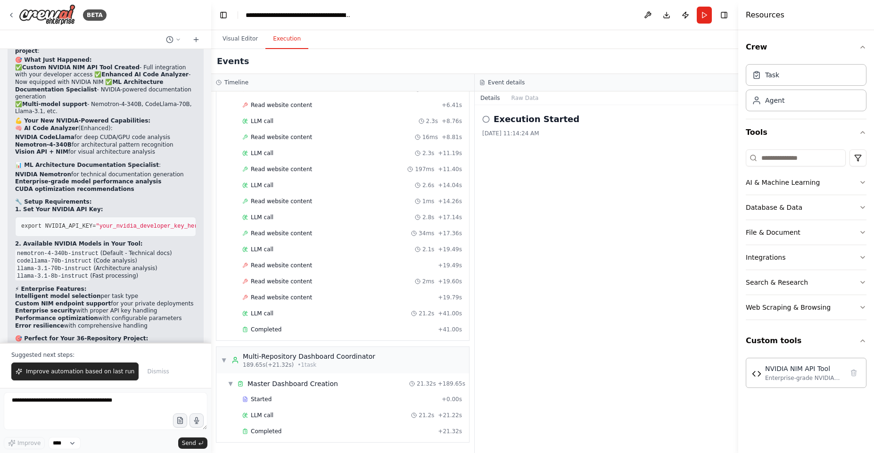
click at [97, 377] on button "Improve automation based on last run" at bounding box center [74, 372] width 127 height 18
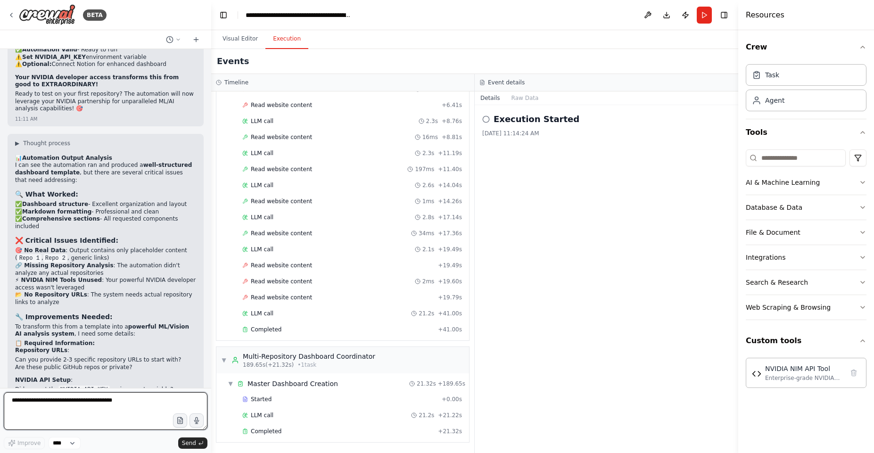
scroll to position [6864, 0]
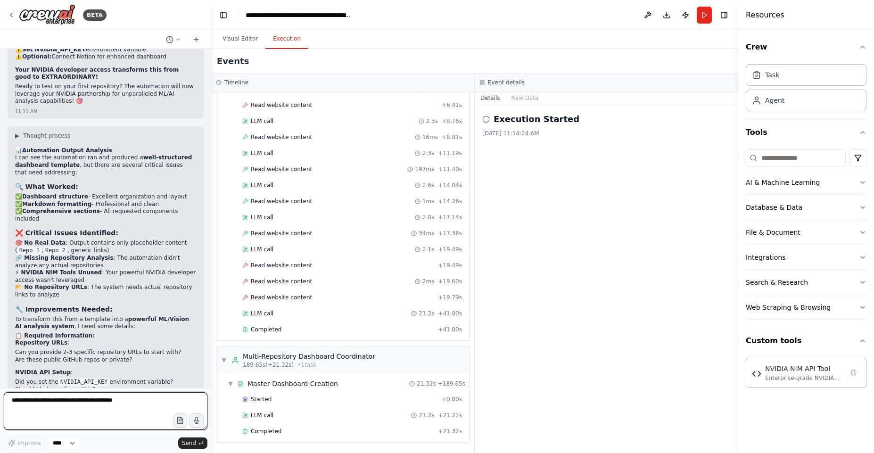
drag, startPoint x: 129, startPoint y: 409, endPoint x: 144, endPoint y: 401, distance: 17.5
click at [131, 408] on textarea at bounding box center [106, 411] width 204 height 38
paste textarea "**********"
type textarea "**********"
click at [702, 20] on button "Run" at bounding box center [704, 15] width 15 height 17
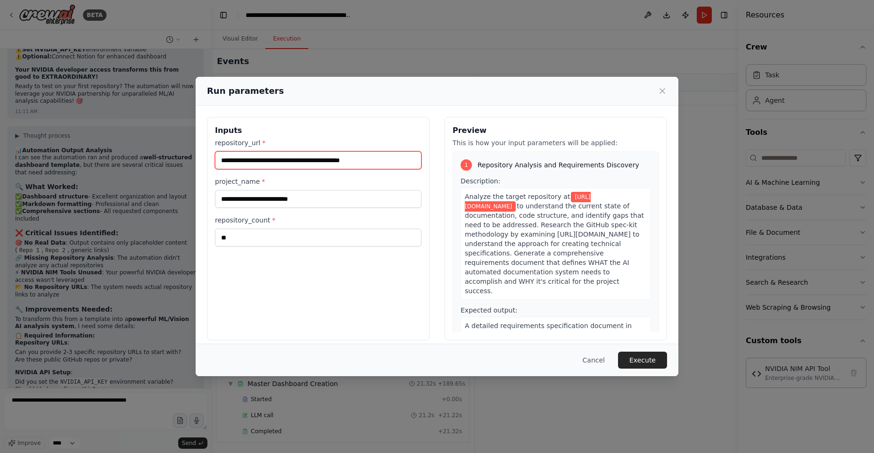
drag, startPoint x: 388, startPoint y: 162, endPoint x: 141, endPoint y: 148, distance: 246.6
click at [138, 149] on div "**********" at bounding box center [437, 226] width 874 height 453
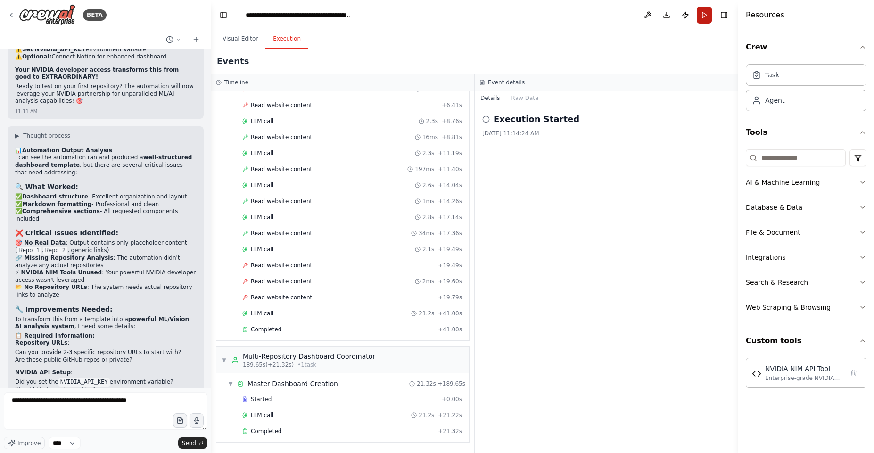
click at [706, 13] on button "Run" at bounding box center [704, 15] width 15 height 17
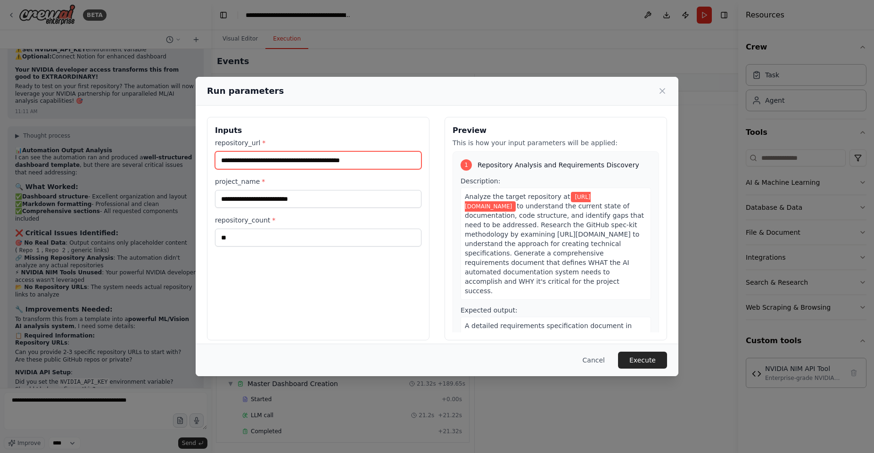
click at [383, 159] on input "**********" at bounding box center [318, 160] width 207 height 18
paste input "text"
type input "**********"
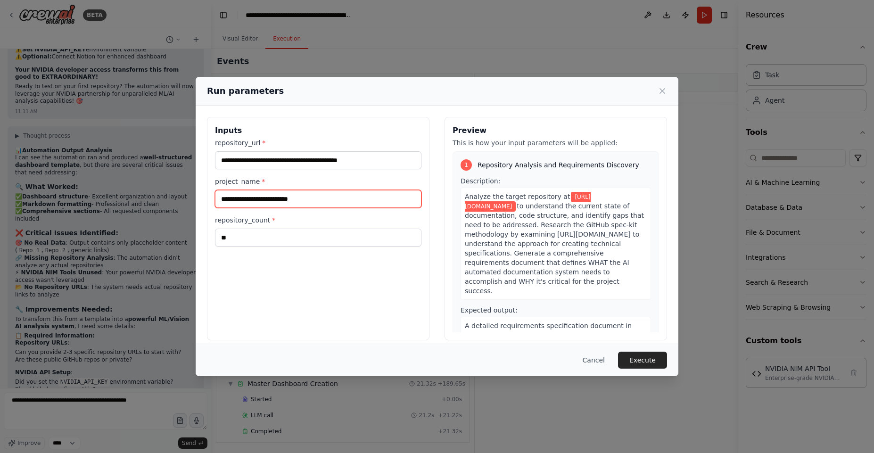
drag, startPoint x: 375, startPoint y: 193, endPoint x: 318, endPoint y: 202, distance: 57.2
click at [314, 203] on input "**********" at bounding box center [318, 199] width 207 height 18
type input "**********"
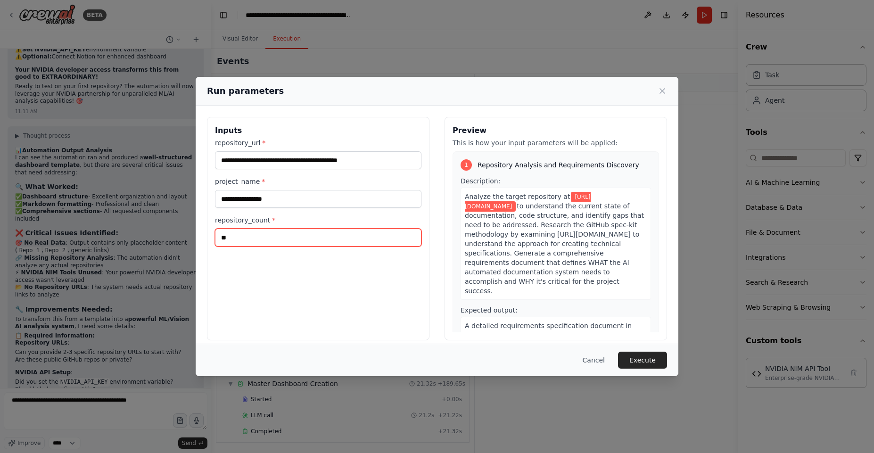
click at [331, 240] on input "**" at bounding box center [318, 238] width 207 height 18
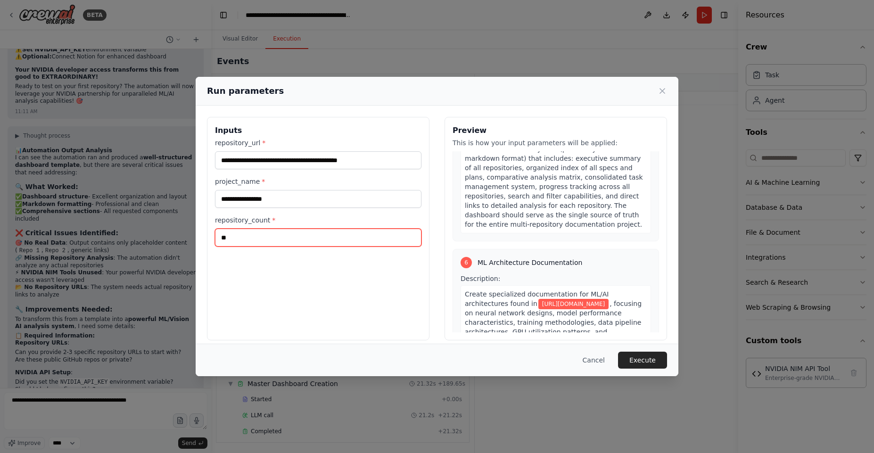
scroll to position [1251, 0]
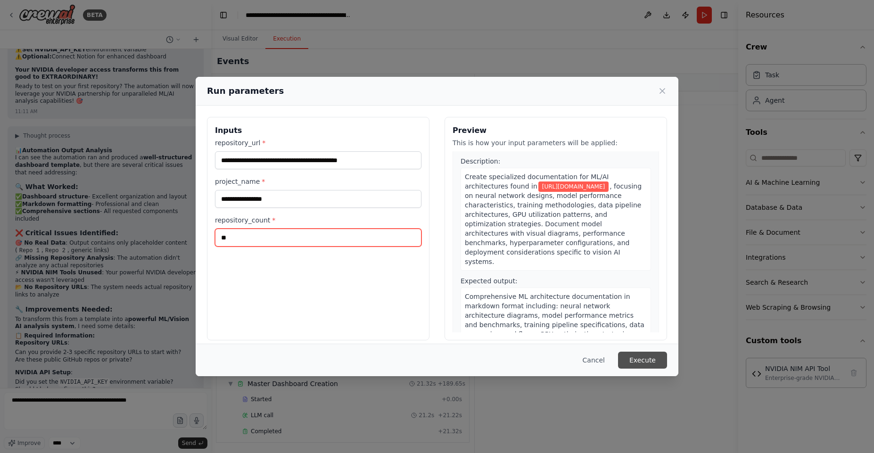
type input "**"
click at [640, 364] on button "Execute" at bounding box center [642, 360] width 49 height 17
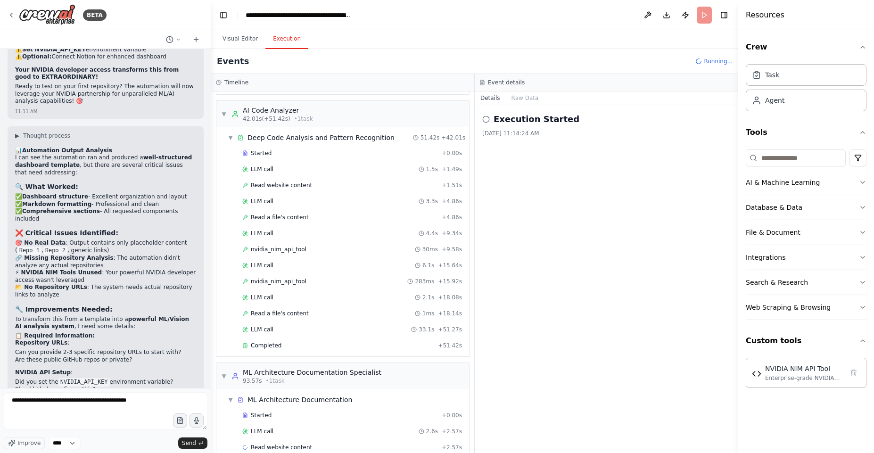
scroll to position [258, 0]
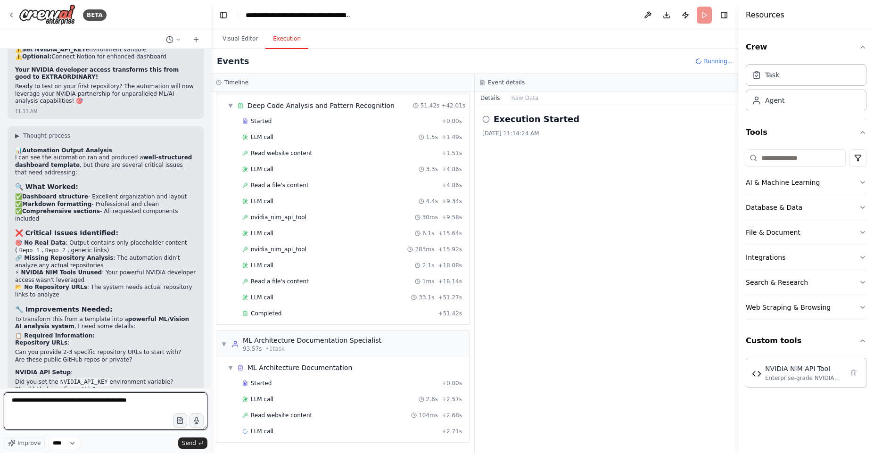
click at [100, 418] on textarea "**********" at bounding box center [106, 411] width 204 height 38
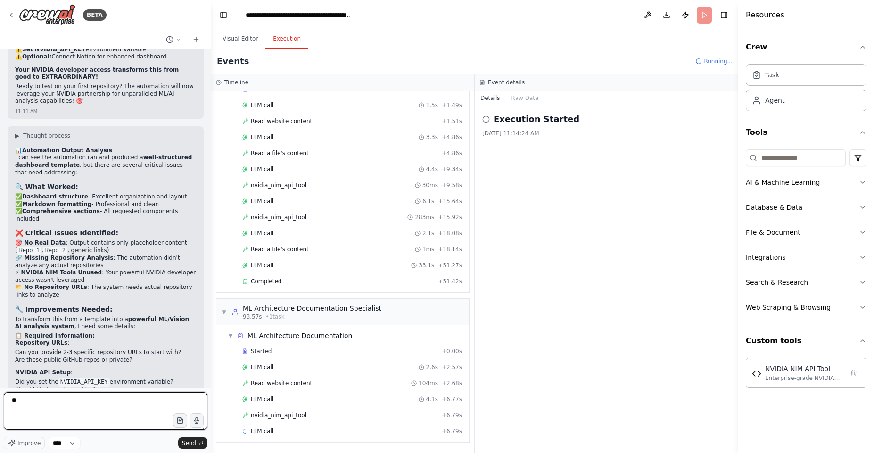
type textarea "*"
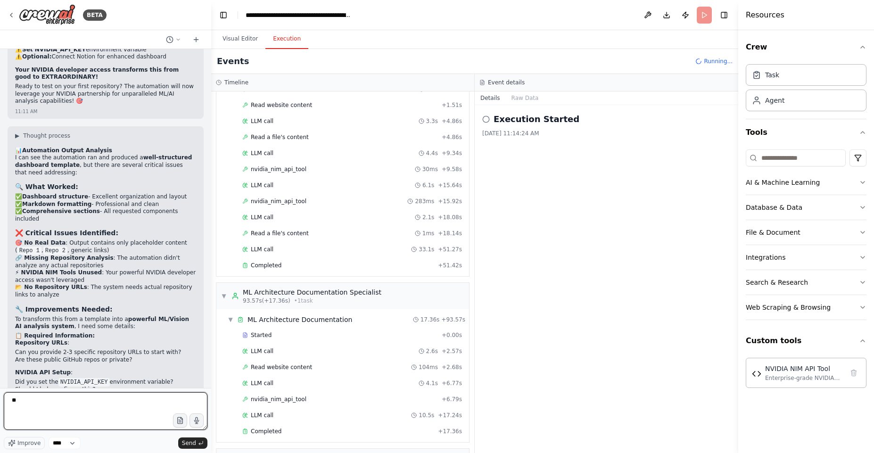
scroll to position [392, 0]
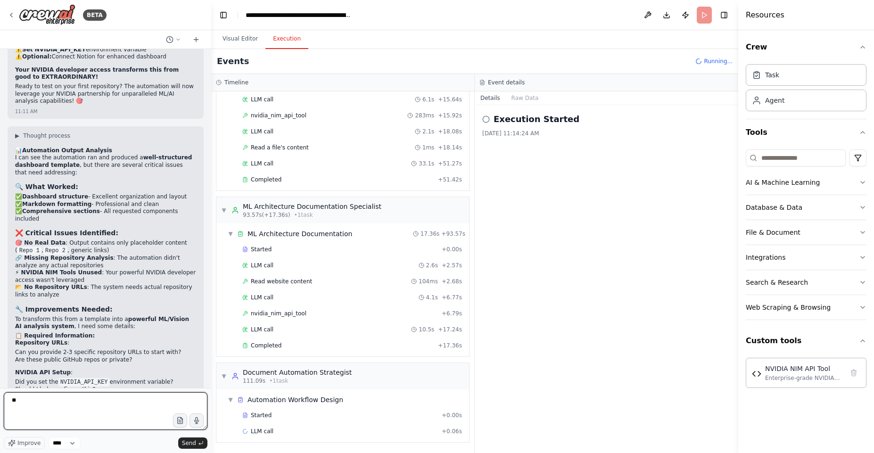
type textarea "*"
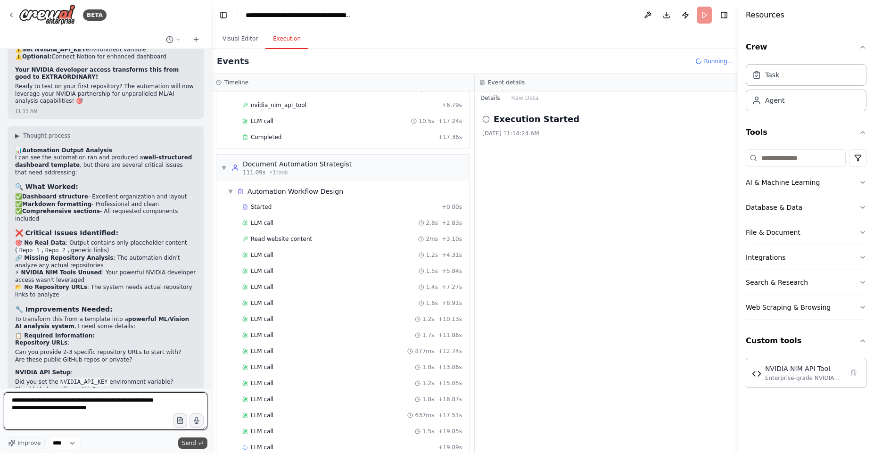
scroll to position [616, 0]
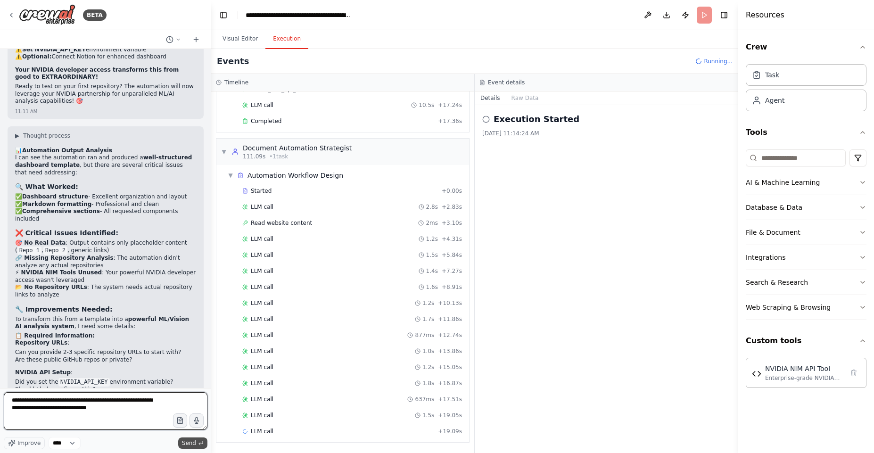
type textarea "**********"
click at [187, 443] on span "Send" at bounding box center [189, 444] width 14 height 8
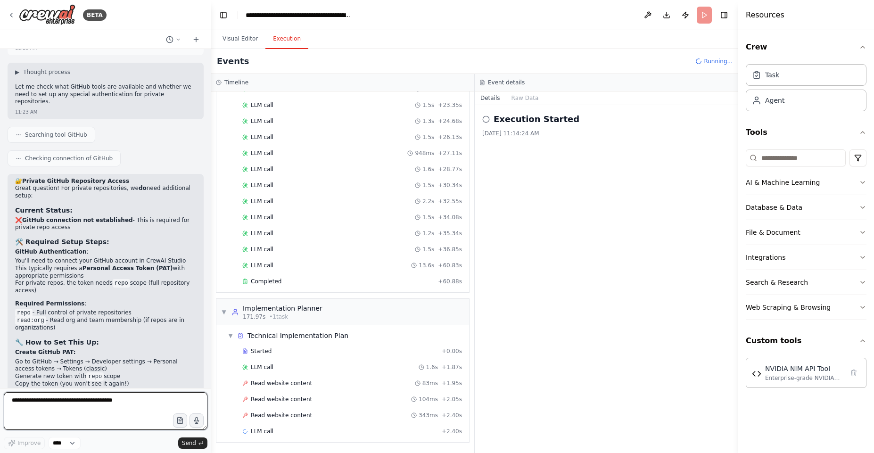
scroll to position [1039, 0]
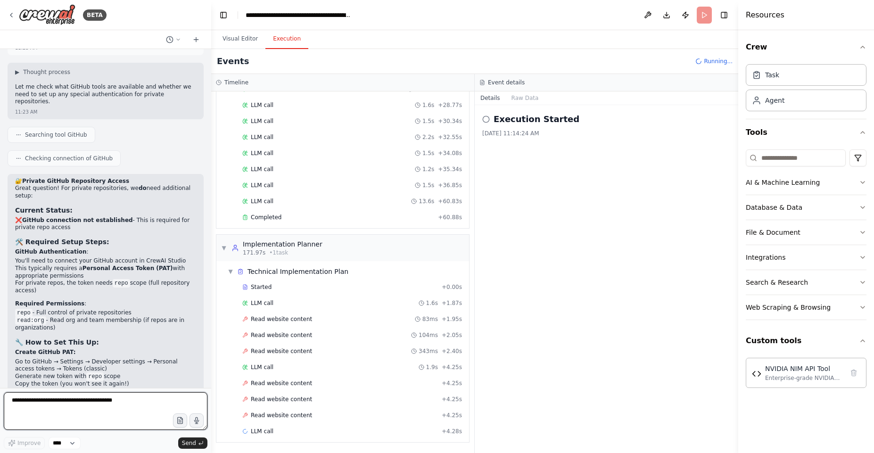
click at [133, 400] on textarea at bounding box center [106, 411] width 204 height 38
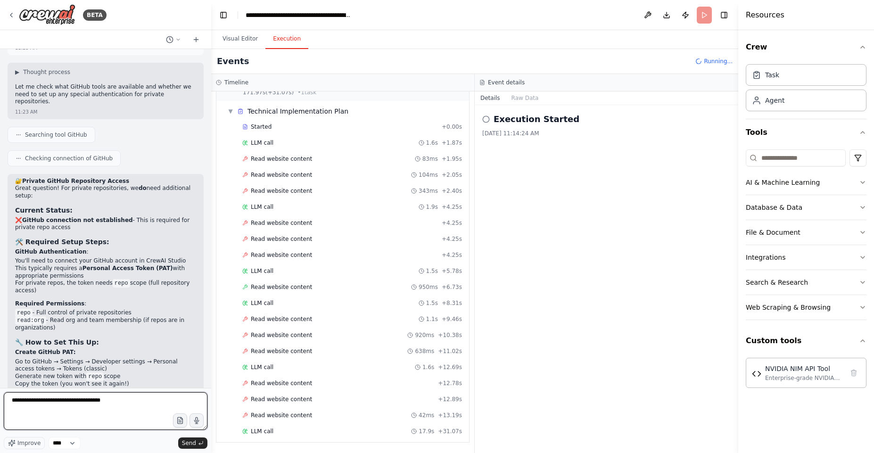
scroll to position [1301, 0]
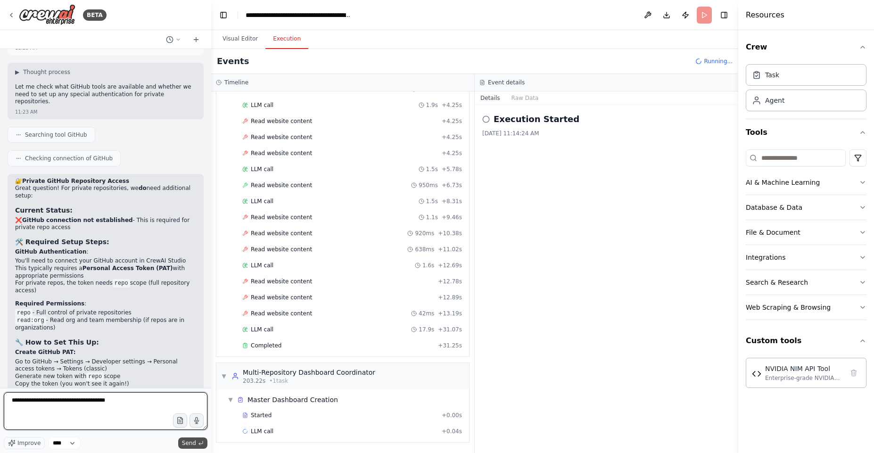
type textarea "**********"
click at [201, 443] on icon "submit" at bounding box center [201, 443] width 6 height 6
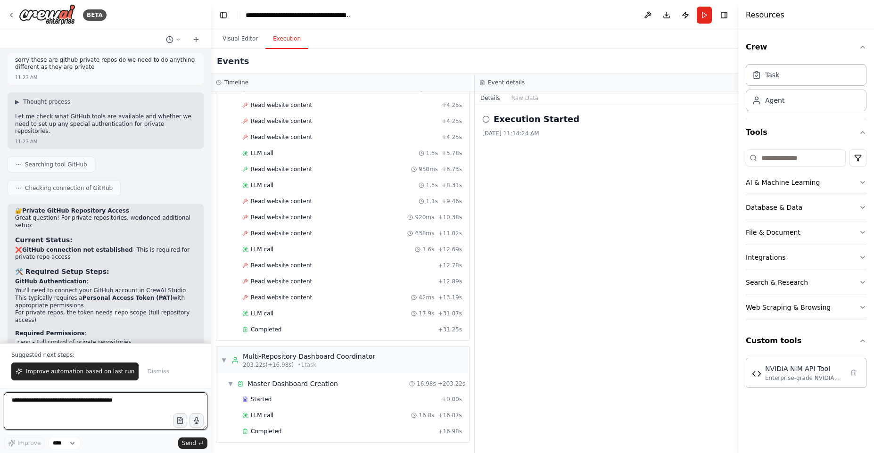
scroll to position [7403, 0]
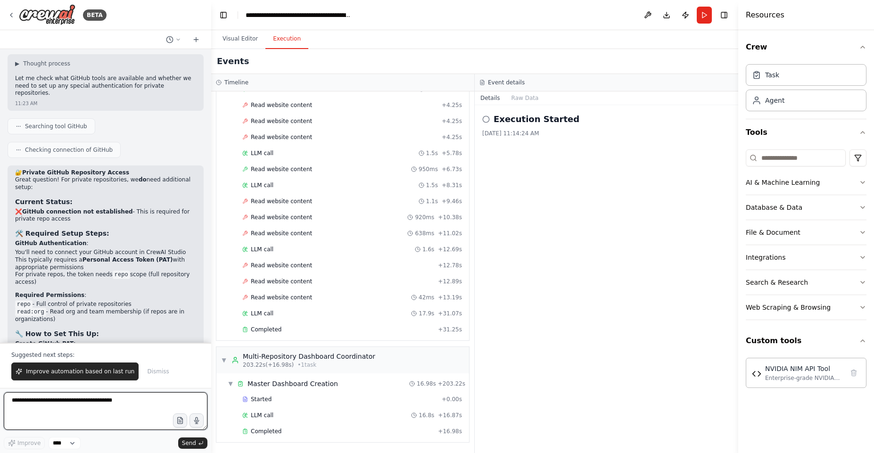
click at [123, 410] on textarea at bounding box center [106, 411] width 204 height 38
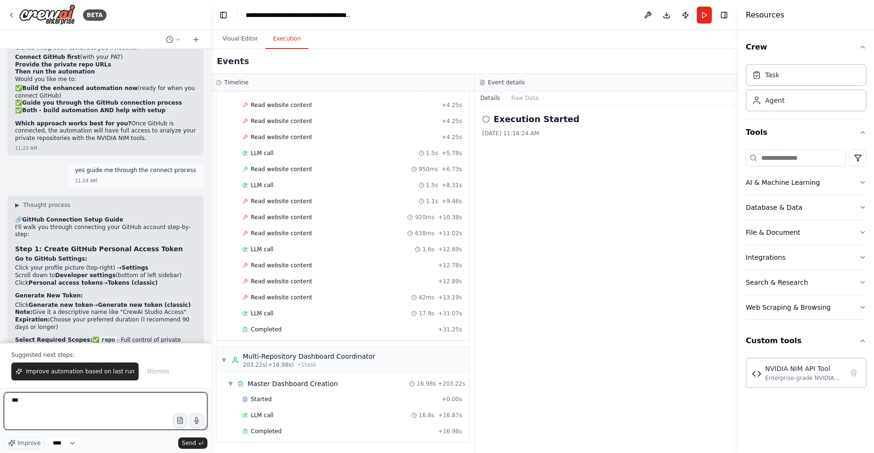
scroll to position [7856, 0]
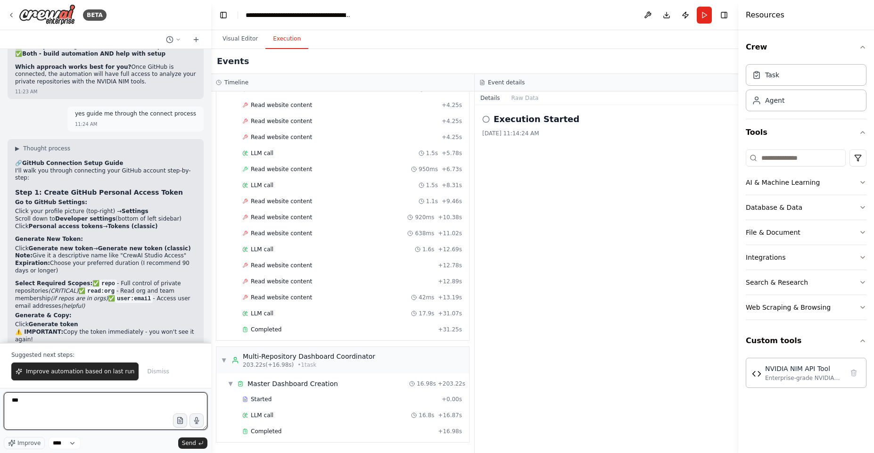
click at [66, 402] on textarea "***" at bounding box center [106, 411] width 204 height 38
type textarea "*"
type textarea "**********"
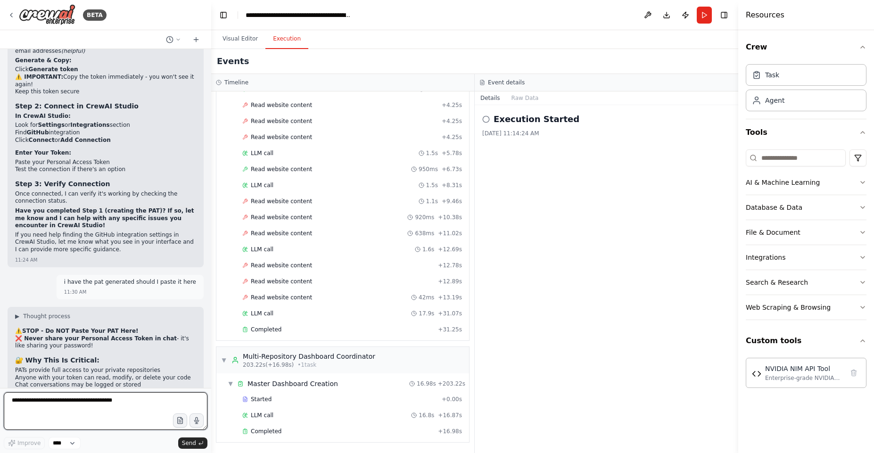
scroll to position [8118, 0]
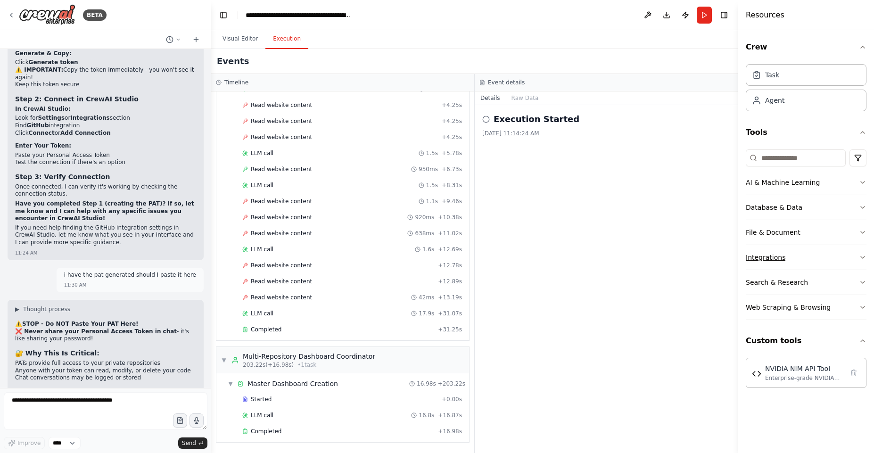
click at [770, 255] on div "Integrations" at bounding box center [766, 257] width 40 height 9
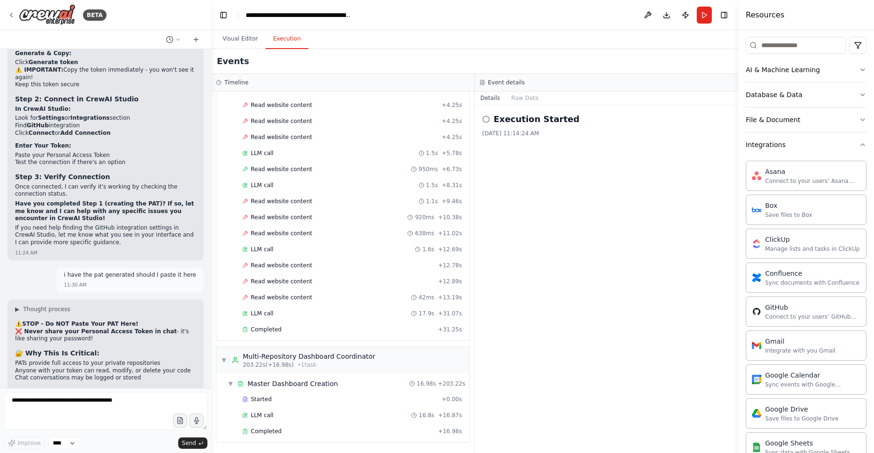
scroll to position [113, 0]
click at [789, 307] on div "GitHub" at bounding box center [812, 306] width 95 height 9
click at [801, 313] on div "Connect to your users’ GitHub accounts" at bounding box center [812, 316] width 95 height 8
click at [801, 315] on div "Connect to your users’ GitHub accounts" at bounding box center [812, 316] width 95 height 8
click at [789, 306] on div "GitHub" at bounding box center [812, 306] width 95 height 9
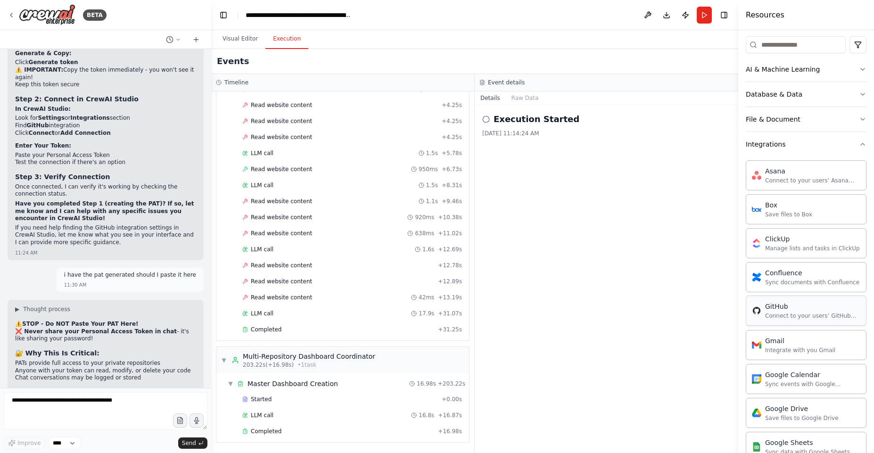
click at [789, 307] on div "GitHub" at bounding box center [812, 306] width 95 height 9
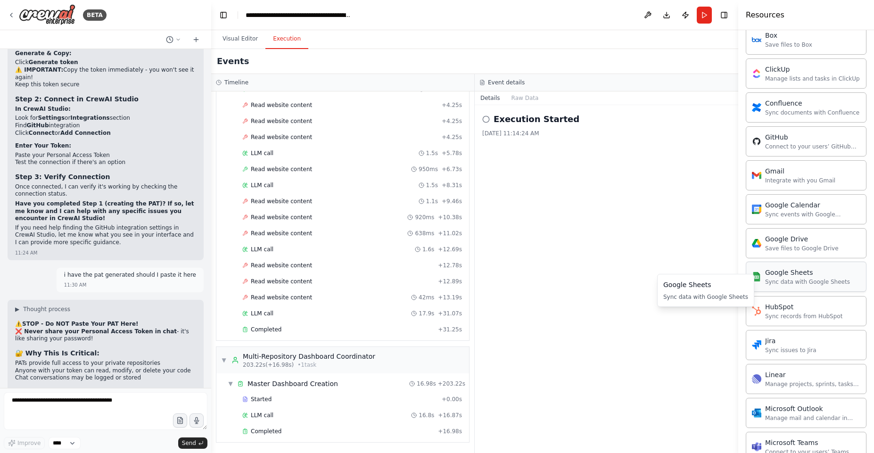
scroll to position [226, 0]
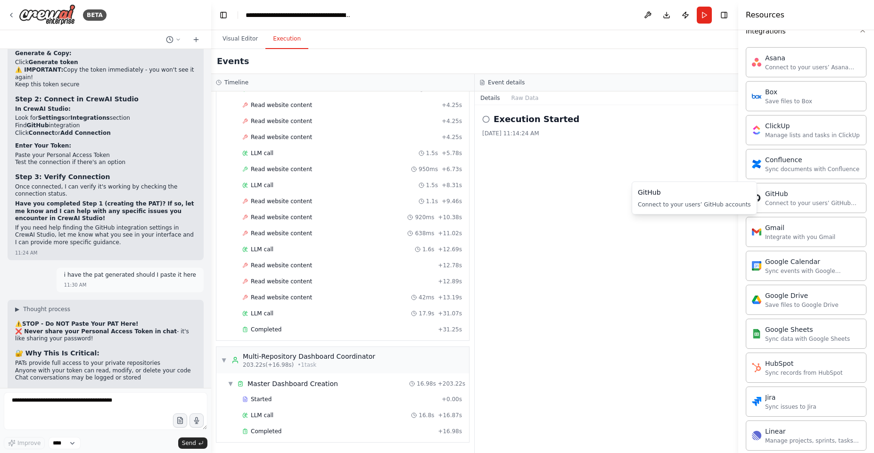
click at [687, 203] on div "Connect to your users’ GitHub accounts" at bounding box center [694, 205] width 113 height 8
click at [681, 202] on div "Connect to your users’ GitHub accounts" at bounding box center [694, 205] width 113 height 8
drag, startPoint x: 681, startPoint y: 202, endPoint x: 734, endPoint y: 204, distance: 52.4
click at [682, 202] on div "Connect to your users’ GitHub accounts" at bounding box center [694, 205] width 113 height 8
click at [815, 208] on div "GitHub Connect to your users’ GitHub accounts" at bounding box center [806, 198] width 121 height 30
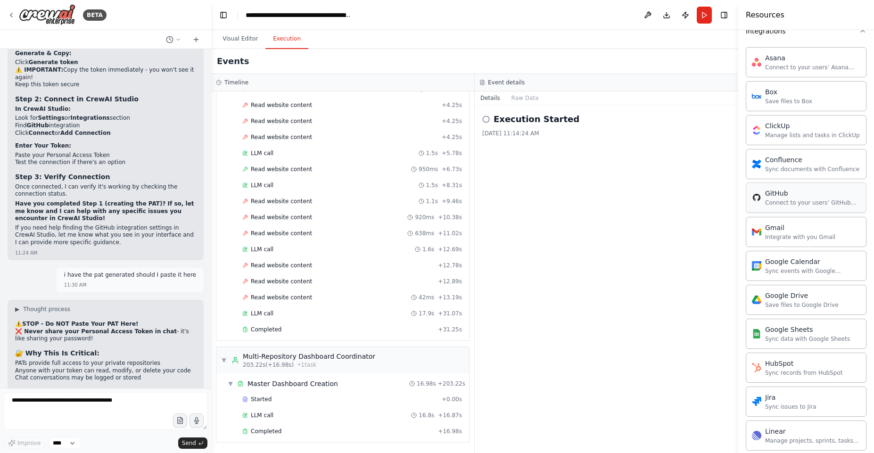
click at [813, 209] on div "GitHub Connect to your users’ GitHub accounts" at bounding box center [806, 198] width 121 height 30
drag, startPoint x: 813, startPoint y: 205, endPoint x: 803, endPoint y: 201, distance: 10.8
click at [803, 201] on div "Connect to your users’ GitHub accounts" at bounding box center [812, 203] width 95 height 8
click at [803, 199] on div "Connect to your users’ GitHub accounts" at bounding box center [812, 203] width 95 height 8
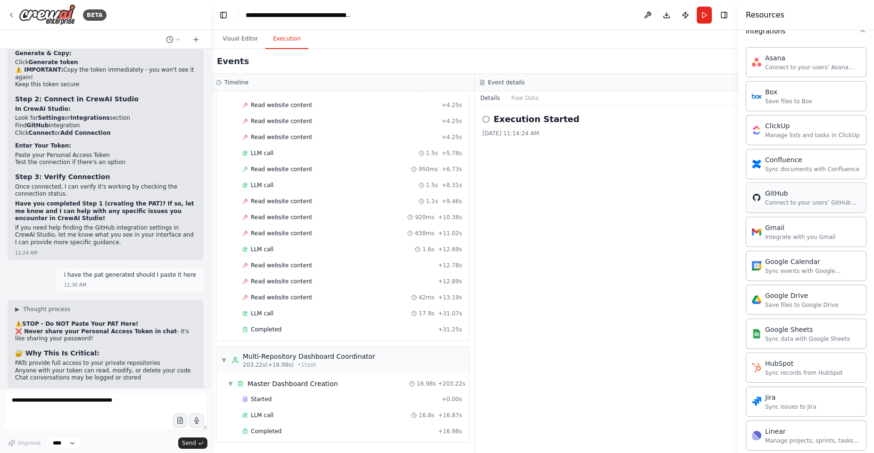
click at [800, 200] on div "Connect to your users’ GitHub accounts" at bounding box center [812, 203] width 95 height 8
click at [799, 199] on div "Connect to your users’ GitHub accounts" at bounding box center [812, 203] width 95 height 8
drag, startPoint x: 799, startPoint y: 198, endPoint x: 797, endPoint y: 193, distance: 5.3
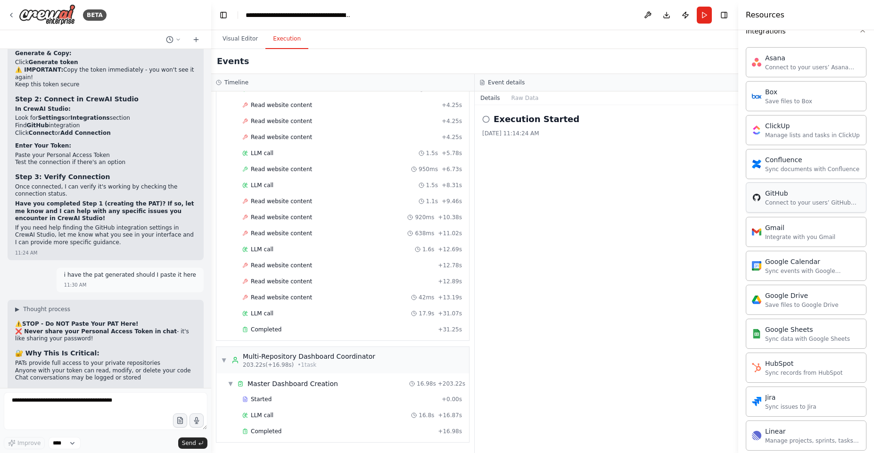
click at [798, 198] on div "GitHub Connect to your users’ GitHub accounts" at bounding box center [812, 198] width 95 height 18
click at [103, 402] on textarea at bounding box center [106, 411] width 204 height 38
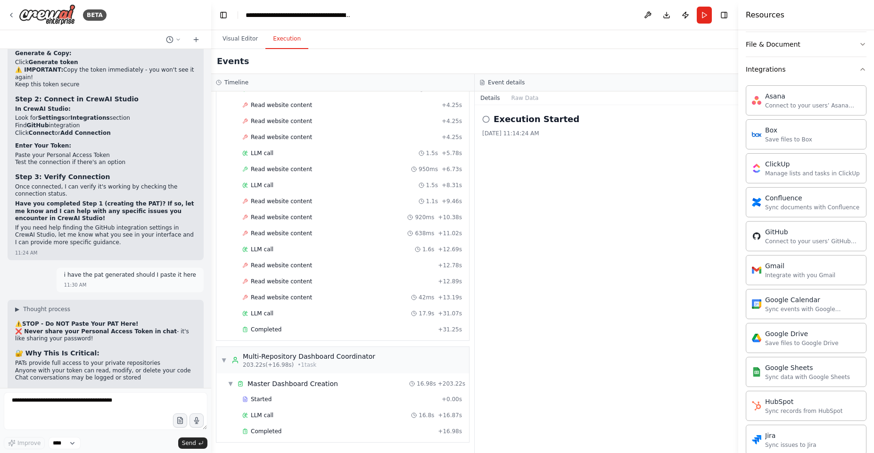
scroll to position [170, 0]
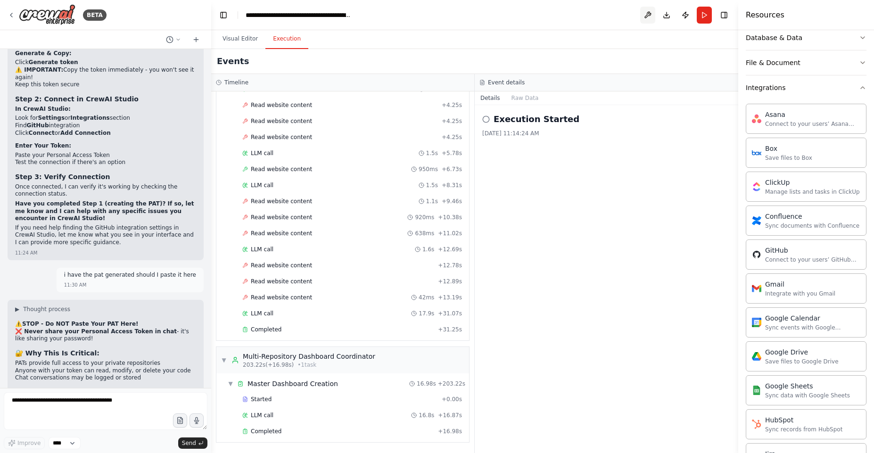
click at [649, 17] on button at bounding box center [647, 15] width 15 height 17
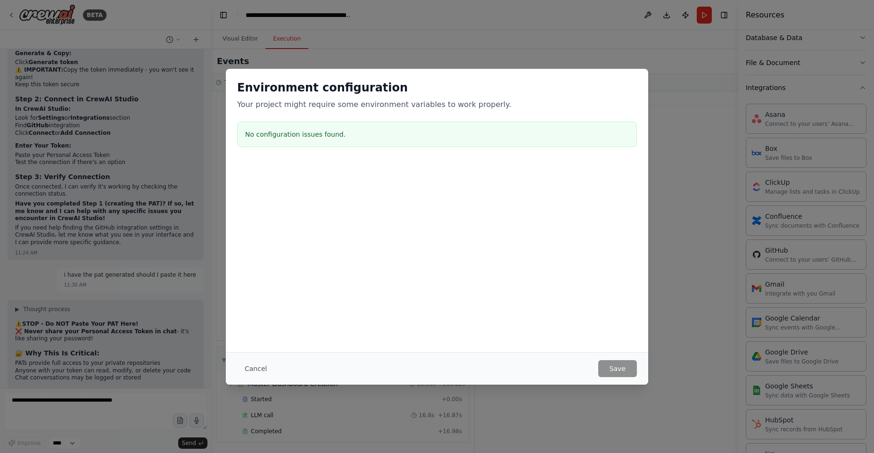
drag, startPoint x: 218, startPoint y: 337, endPoint x: 241, endPoint y: 343, distance: 23.5
click at [223, 338] on div "Environment configuration Your project might require some environment variables…" at bounding box center [437, 226] width 874 height 453
click at [253, 364] on button "Cancel" at bounding box center [255, 368] width 37 height 17
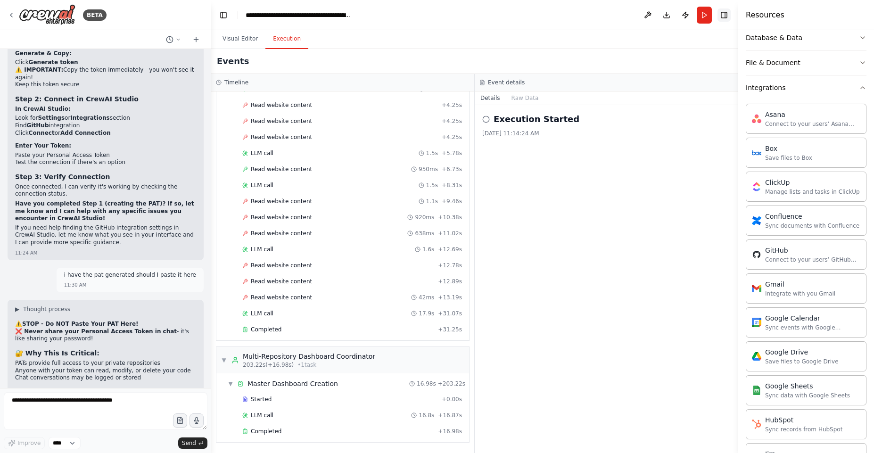
click at [721, 16] on button "Toggle Right Sidebar" at bounding box center [724, 14] width 13 height 13
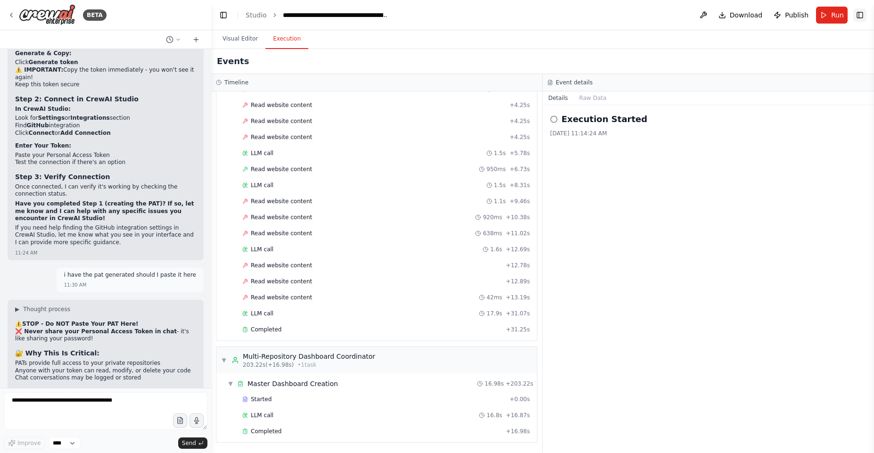
click at [860, 16] on button "Toggle Right Sidebar" at bounding box center [860, 14] width 13 height 13
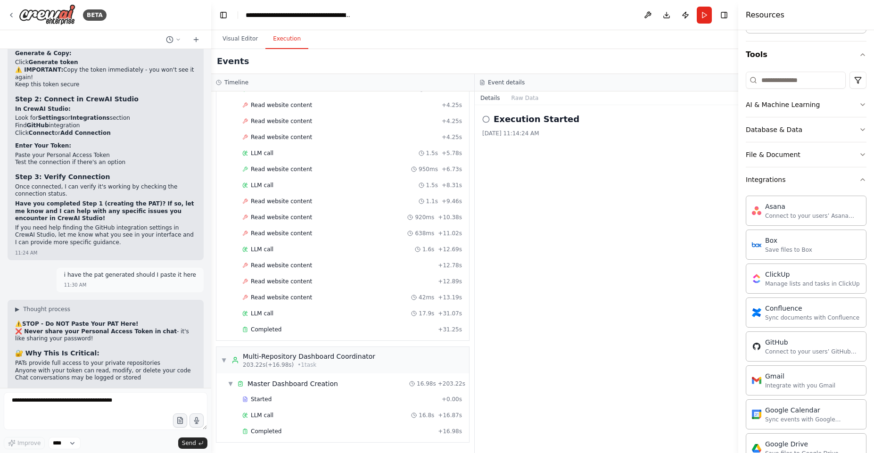
scroll to position [0, 0]
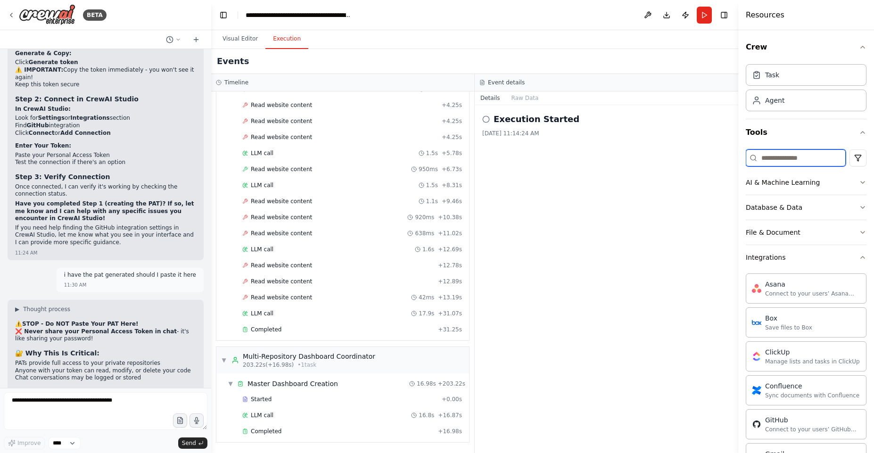
click at [813, 155] on input at bounding box center [796, 158] width 100 height 17
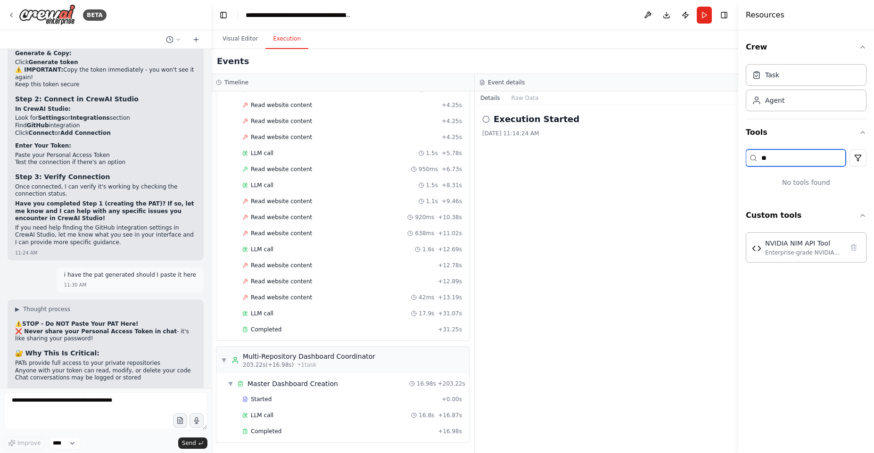
type input "*"
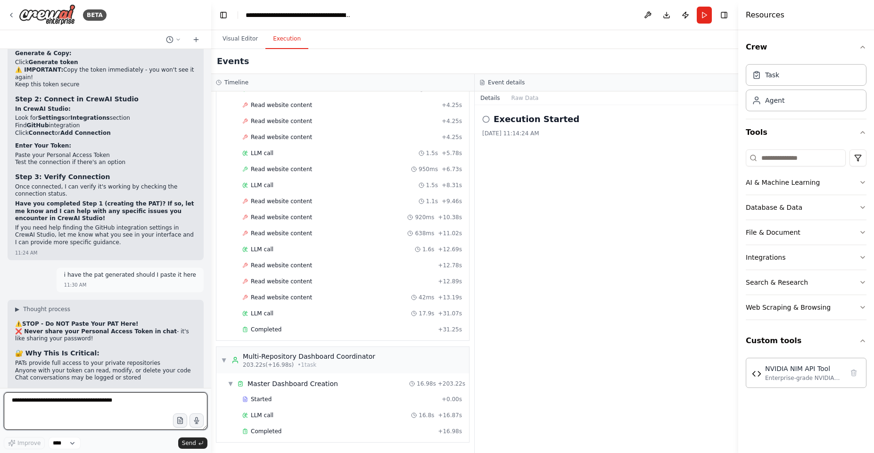
click at [125, 418] on textarea at bounding box center [106, 411] width 204 height 38
type textarea "**********"
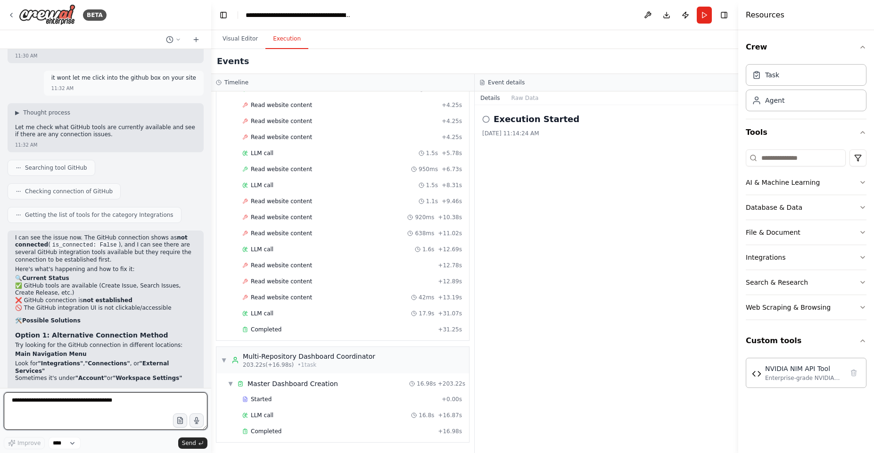
scroll to position [8638, 0]
click at [802, 370] on div "NVIDIA NIM API Tool" at bounding box center [804, 368] width 78 height 9
click at [802, 368] on div "NVIDIA NIM API Tool" at bounding box center [804, 368] width 78 height 9
click at [858, 259] on button "Integrations" at bounding box center [806, 257] width 121 height 25
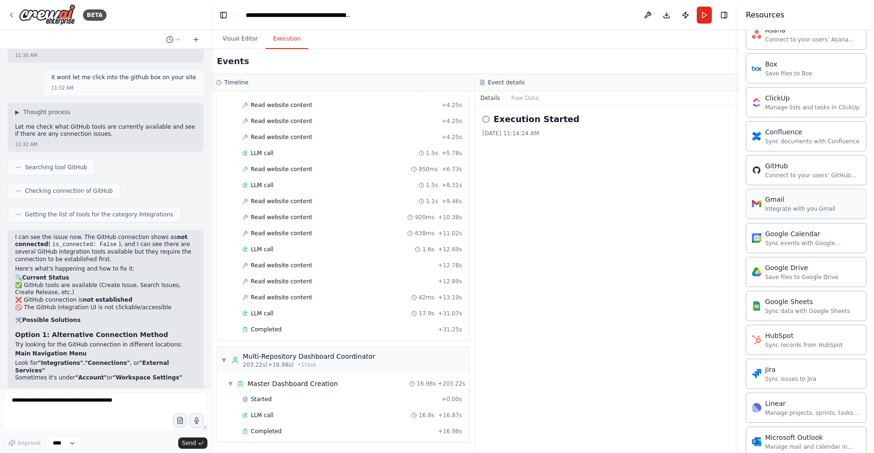
scroll to position [226, 0]
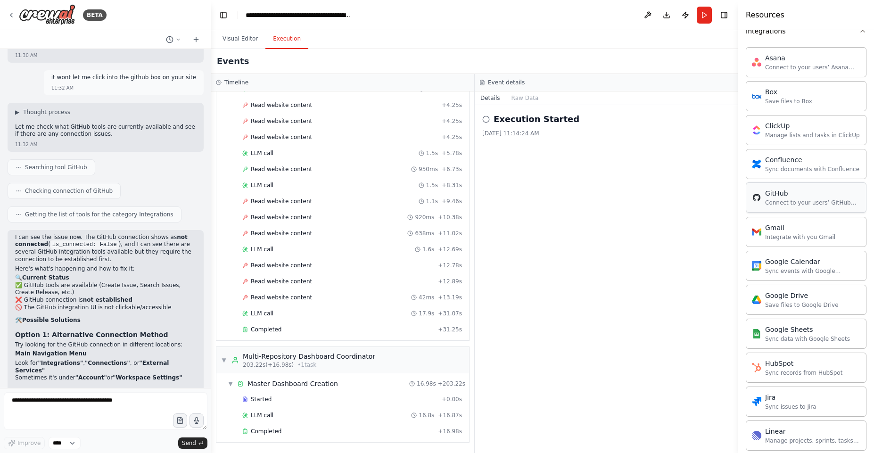
click at [797, 202] on div "Connect to your users’ GitHub accounts" at bounding box center [812, 203] width 95 height 8
click at [796, 202] on div "Connect to your users’ GitHub accounts" at bounding box center [812, 203] width 95 height 8
click at [794, 195] on div "GitHub" at bounding box center [812, 193] width 95 height 9
click at [794, 196] on div "GitHub" at bounding box center [812, 193] width 95 height 9
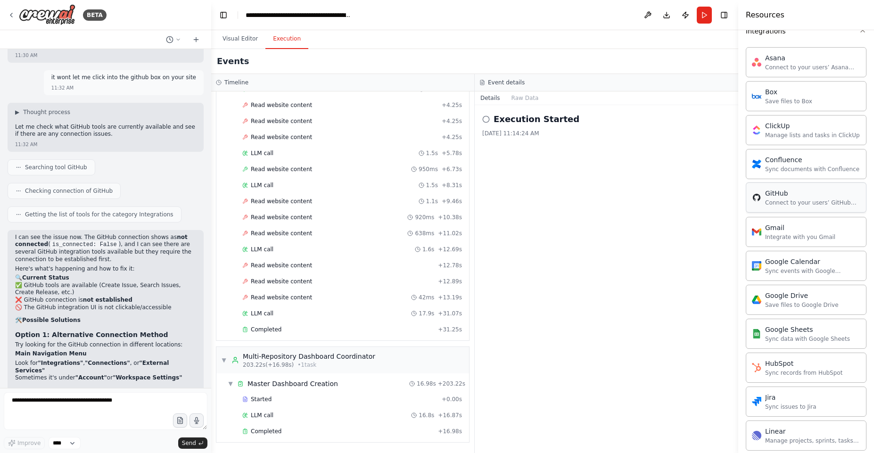
click at [794, 196] on div "GitHub" at bounding box center [812, 193] width 95 height 9
click at [9, 12] on icon at bounding box center [12, 15] width 8 height 8
click at [9, 14] on icon at bounding box center [12, 15] width 8 height 8
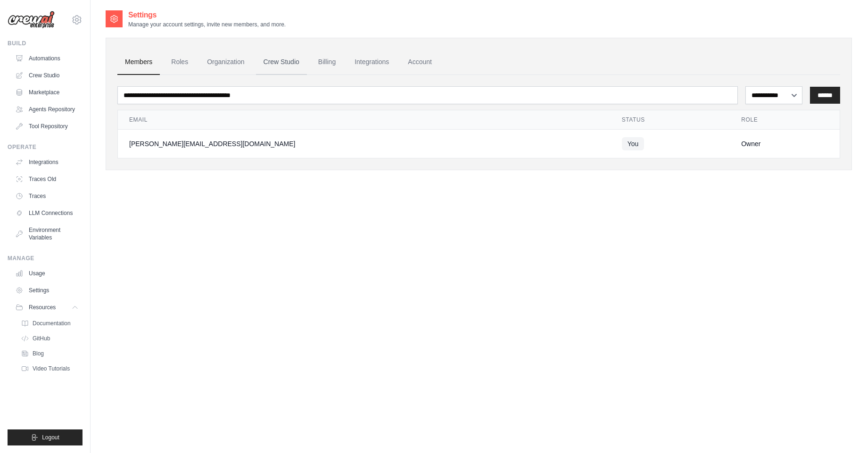
click at [266, 60] on link "Crew Studio" at bounding box center [281, 62] width 51 height 25
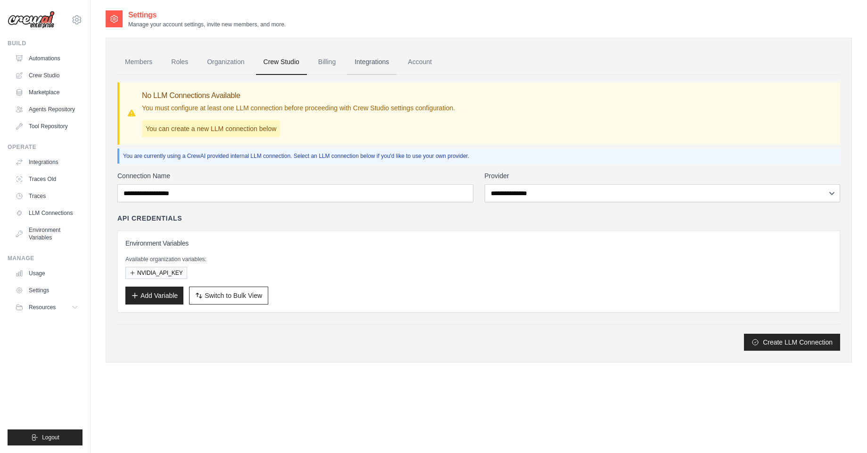
click at [367, 62] on link "Integrations" at bounding box center [372, 62] width 50 height 25
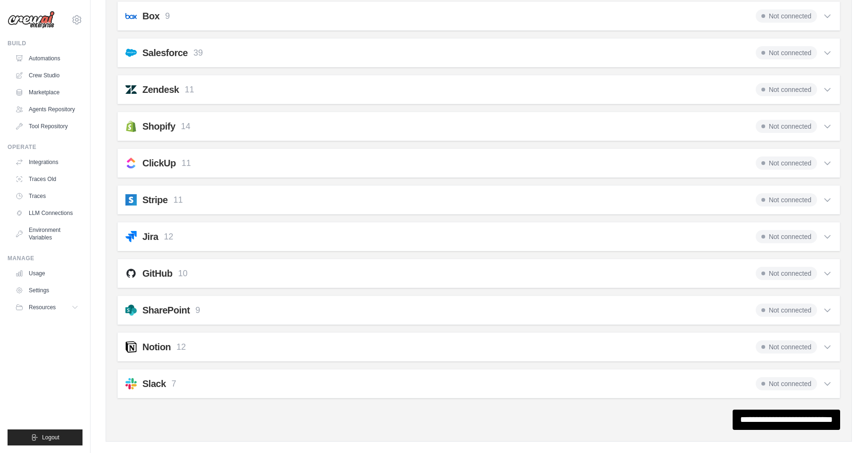
scroll to position [622, 0]
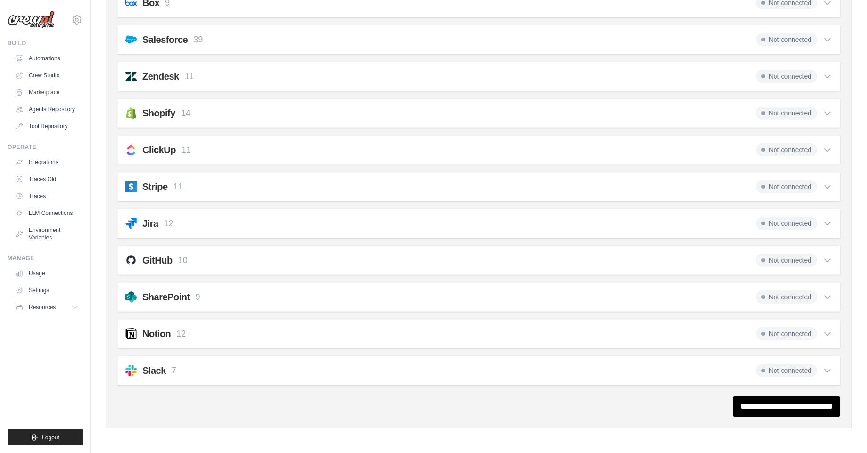
click at [802, 263] on span "Not connected" at bounding box center [786, 260] width 61 height 13
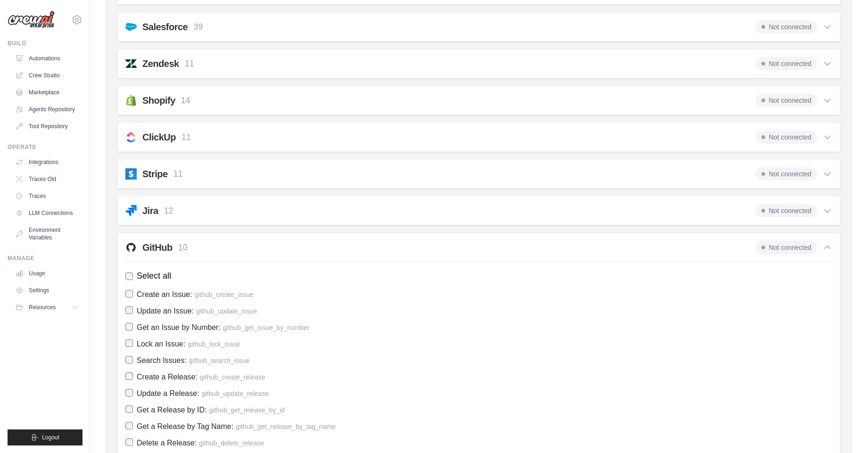
scroll to position [834, 0]
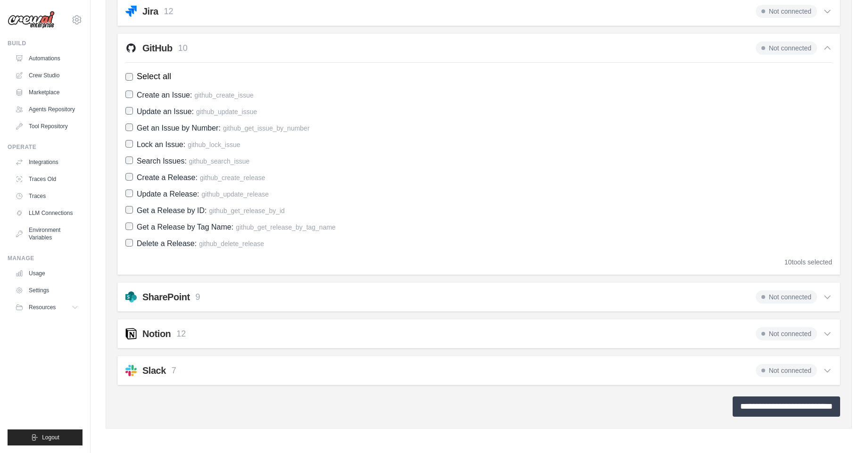
click at [790, 409] on input "**********" at bounding box center [787, 407] width 108 height 20
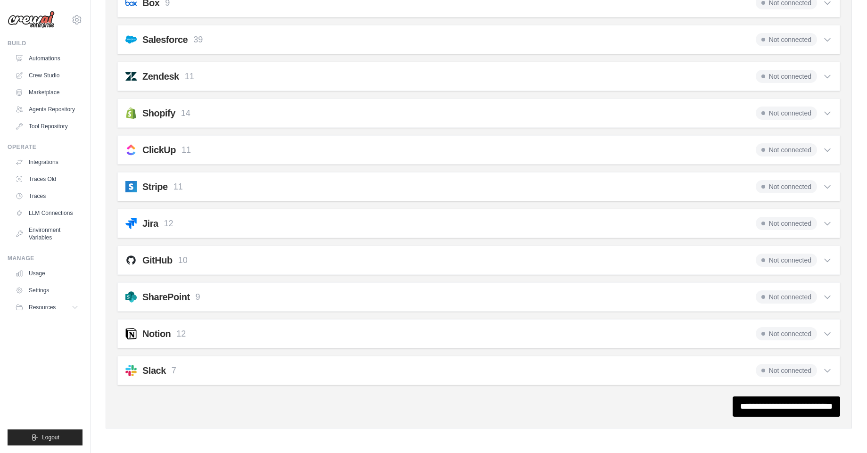
scroll to position [0, 0]
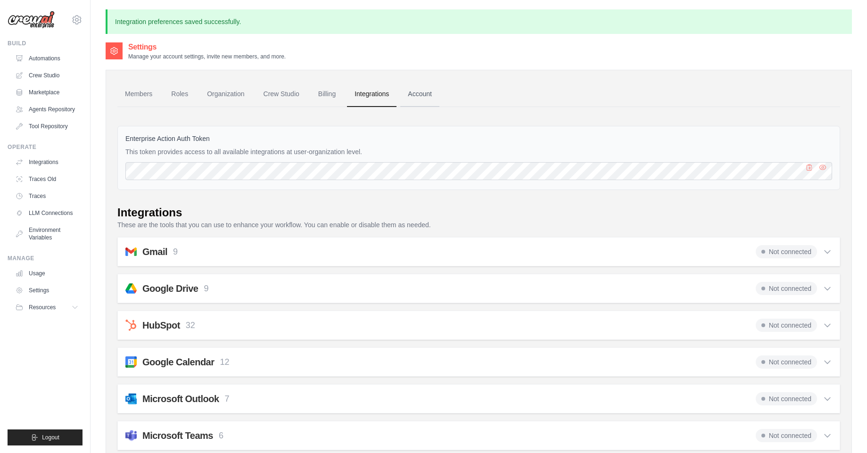
click at [423, 98] on link "Account" at bounding box center [419, 94] width 39 height 25
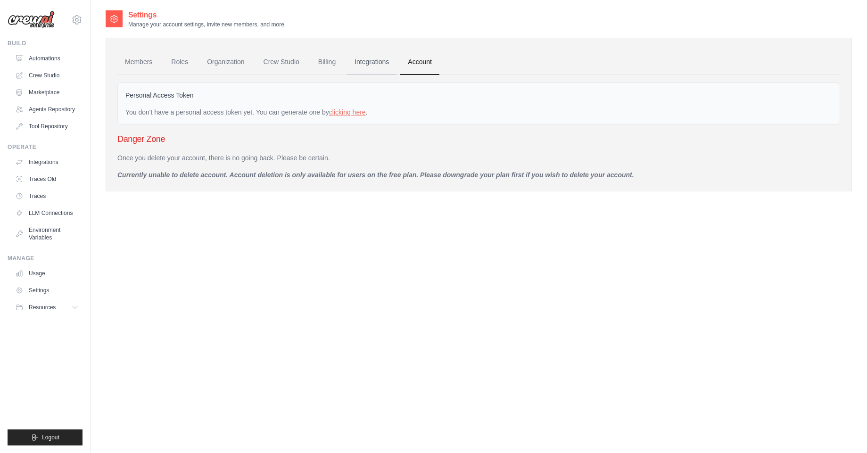
click at [387, 63] on link "Integrations" at bounding box center [372, 62] width 50 height 25
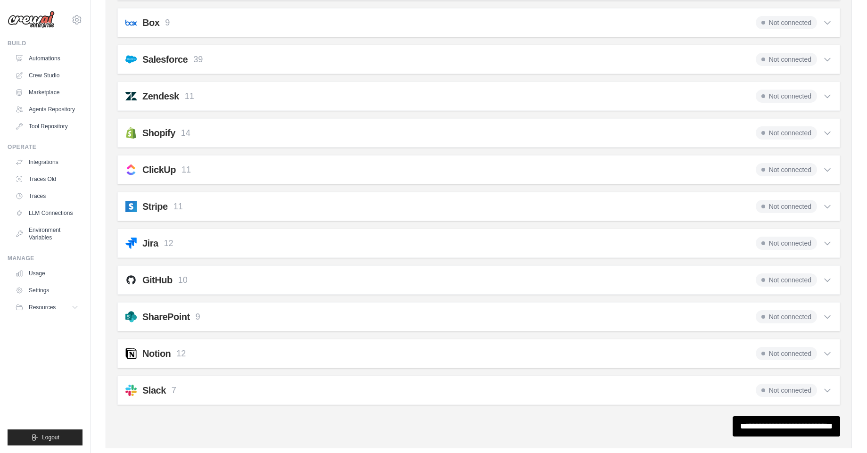
scroll to position [622, 0]
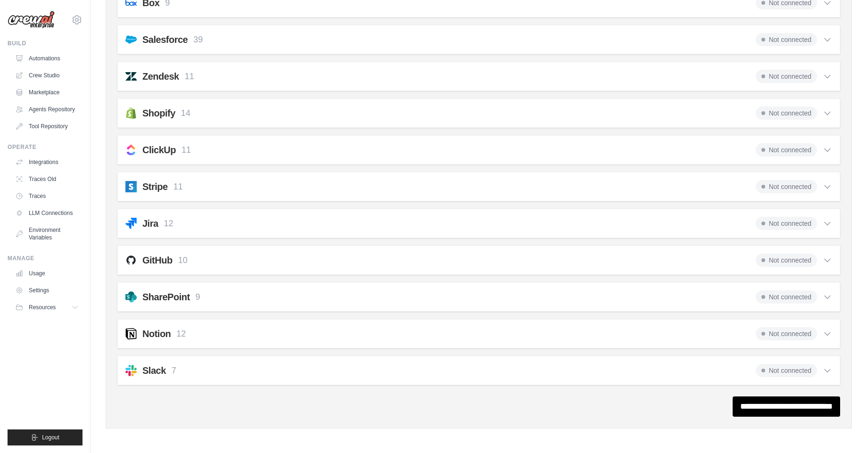
click at [791, 259] on span "Not connected" at bounding box center [786, 260] width 61 height 13
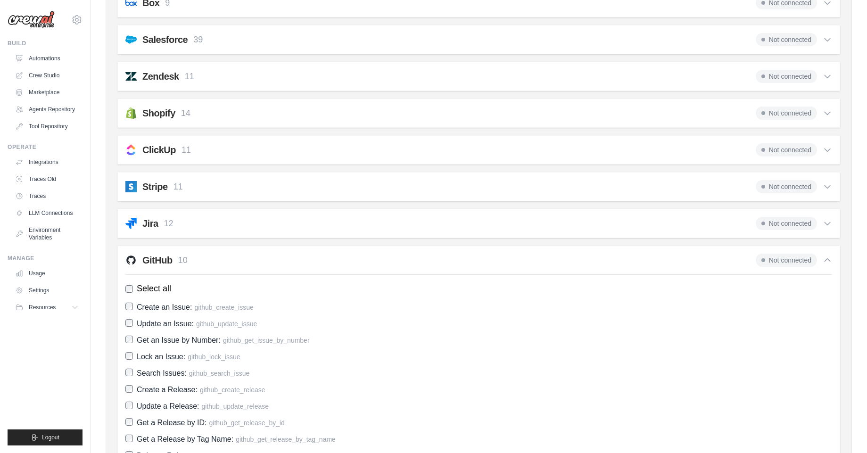
click at [789, 259] on span "Not connected" at bounding box center [786, 260] width 61 height 13
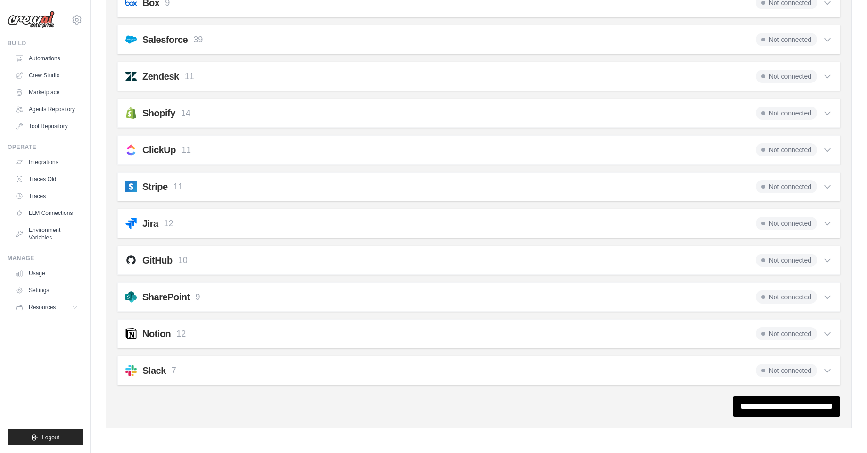
click at [790, 257] on span "Not connected" at bounding box center [786, 260] width 61 height 13
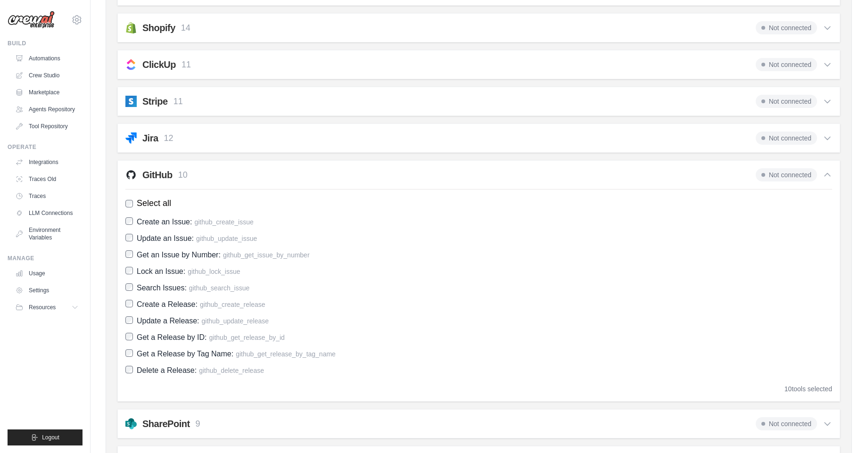
scroll to position [735, 0]
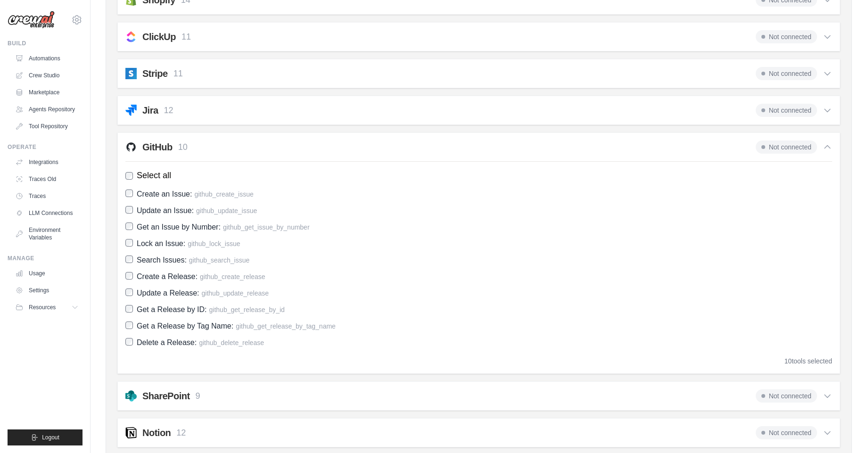
click at [808, 359] on div "10 tools selected" at bounding box center [809, 361] width 48 height 9
click at [828, 150] on icon at bounding box center [827, 146] width 9 height 9
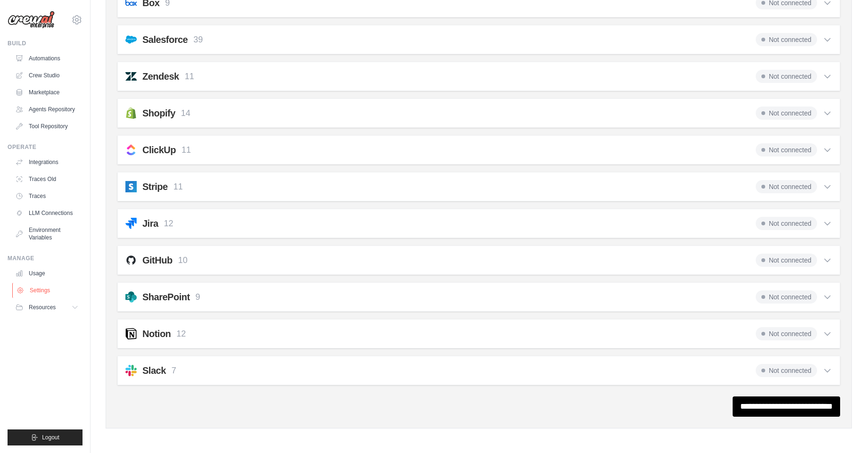
click at [33, 289] on link "Settings" at bounding box center [47, 290] width 71 height 15
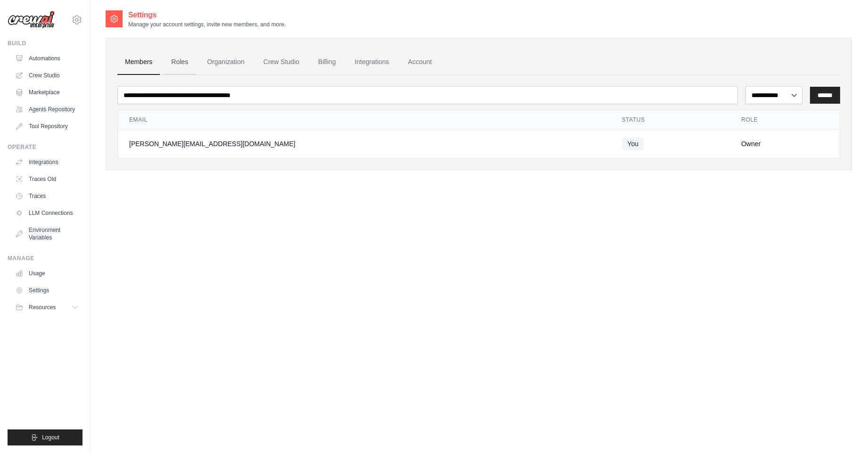
click at [187, 67] on link "Roles" at bounding box center [180, 62] width 32 height 25
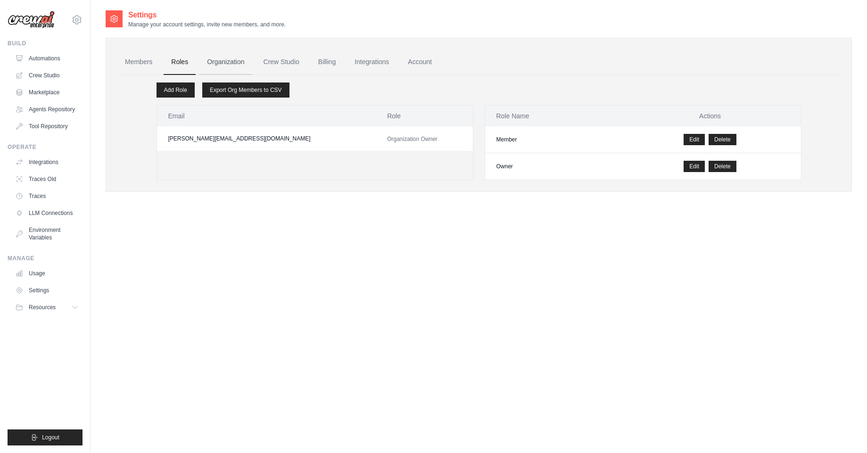
click at [218, 64] on link "Organization" at bounding box center [225, 62] width 52 height 25
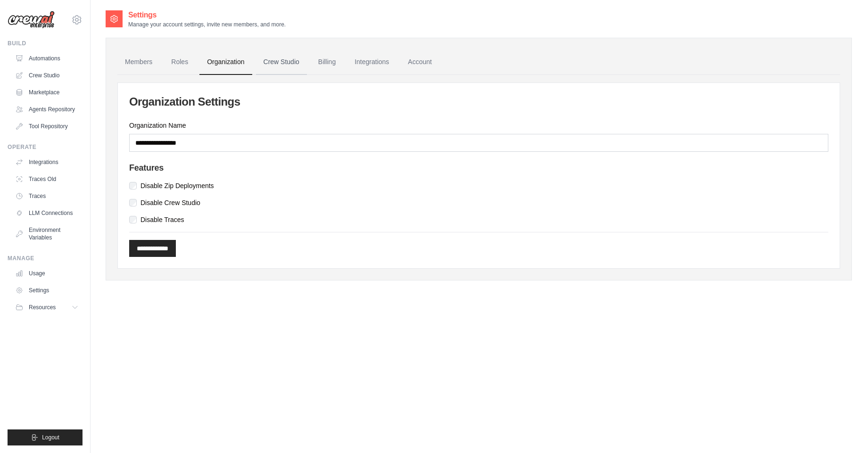
click at [273, 62] on link "Crew Studio" at bounding box center [281, 62] width 51 height 25
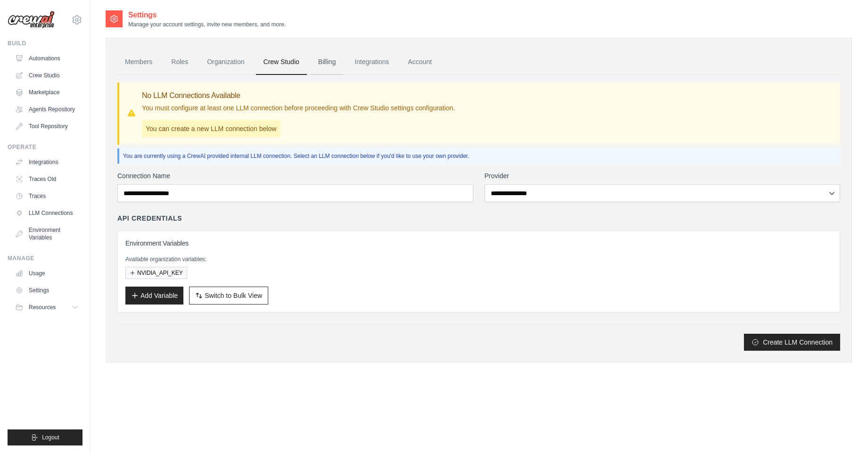
click at [334, 60] on link "Billing" at bounding box center [327, 62] width 33 height 25
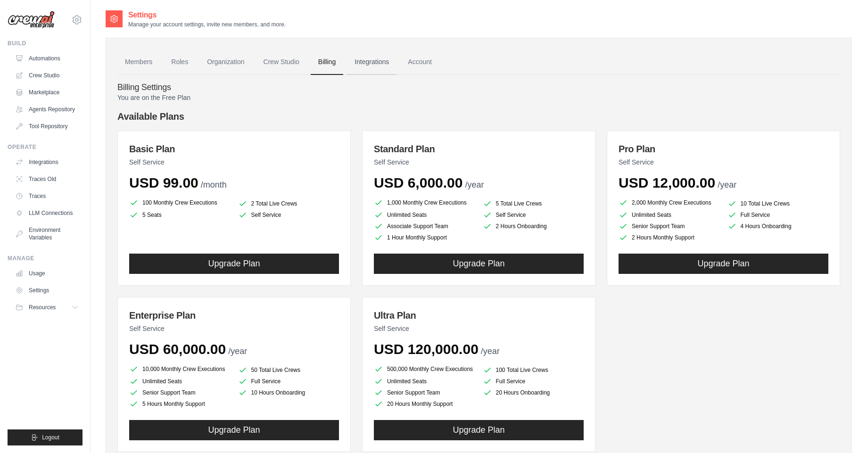
click at [374, 67] on link "Integrations" at bounding box center [372, 62] width 50 height 25
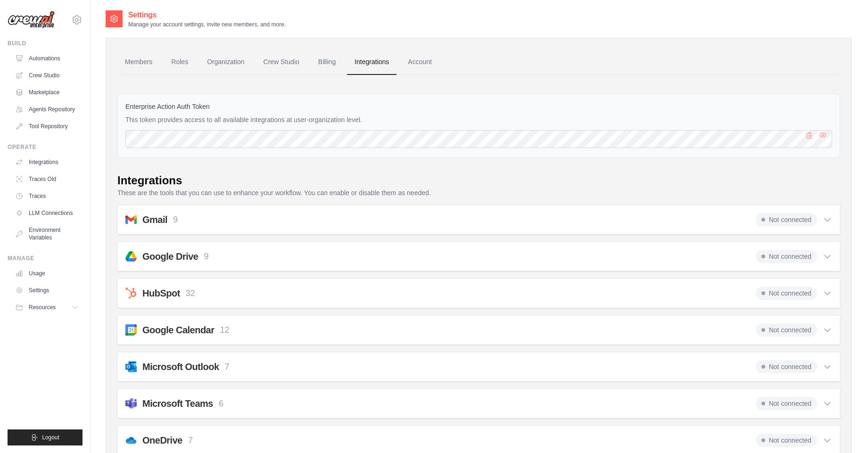
click at [823, 143] on button "button" at bounding box center [822, 138] width 11 height 11
click at [47, 130] on link "Tool Repository" at bounding box center [47, 126] width 71 height 15
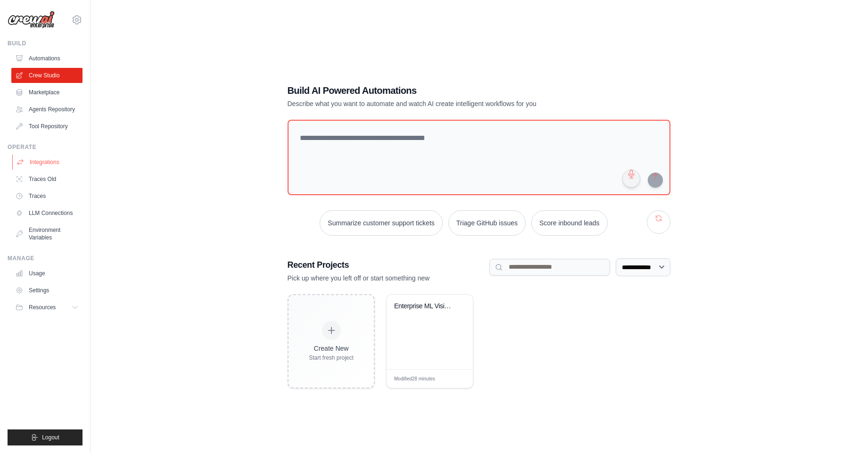
click at [41, 164] on link "Integrations" at bounding box center [47, 162] width 71 height 15
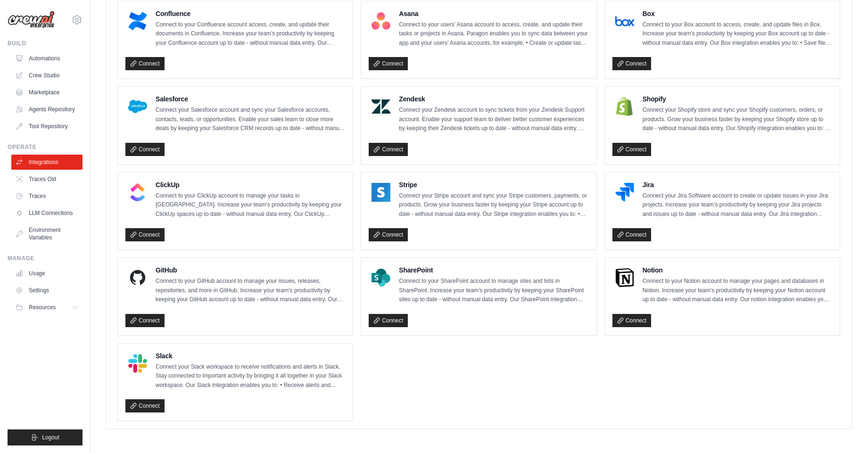
scroll to position [542, 0]
click at [155, 324] on link "Connect" at bounding box center [144, 320] width 39 height 13
